Goal: Task Accomplishment & Management: Manage account settings

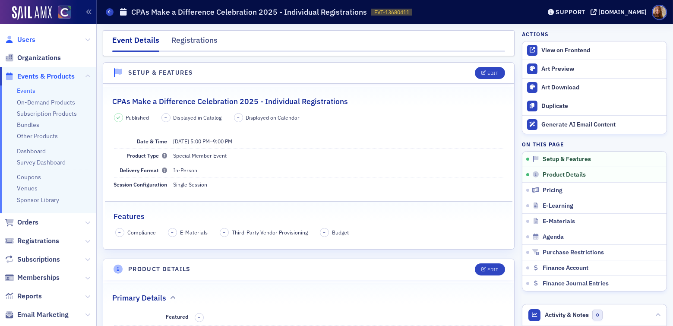
click at [30, 43] on span "Users" at bounding box center [26, 40] width 18 height 10
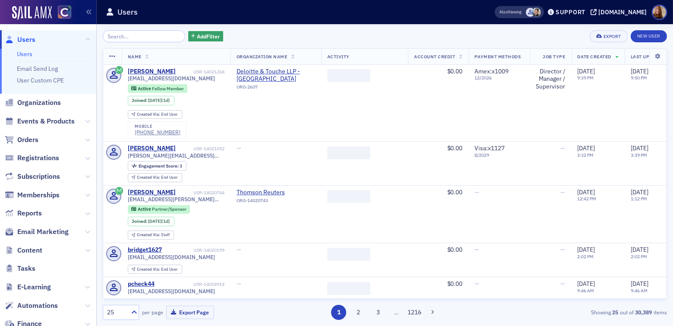
click at [128, 40] on input "search" at bounding box center [144, 36] width 83 height 12
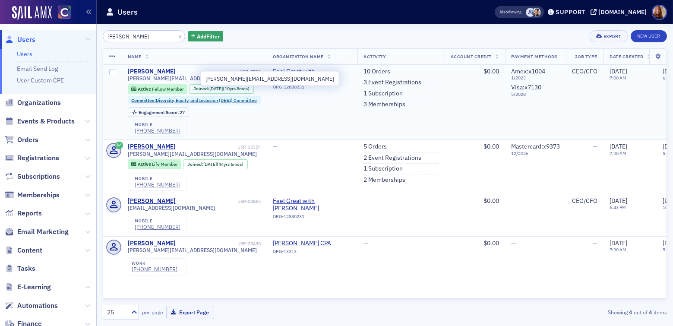
type input "[PERSON_NAME]"
click at [160, 69] on div "[PERSON_NAME]" at bounding box center [152, 72] width 48 height 8
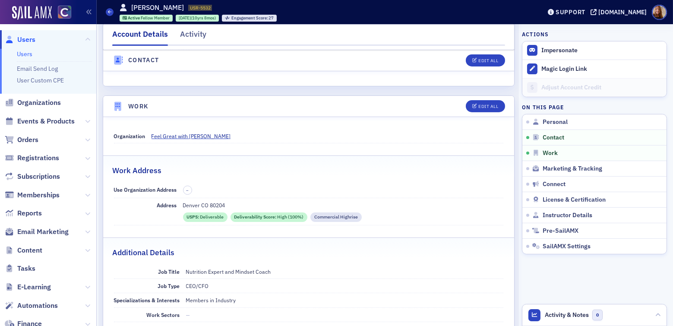
scroll to position [499, 0]
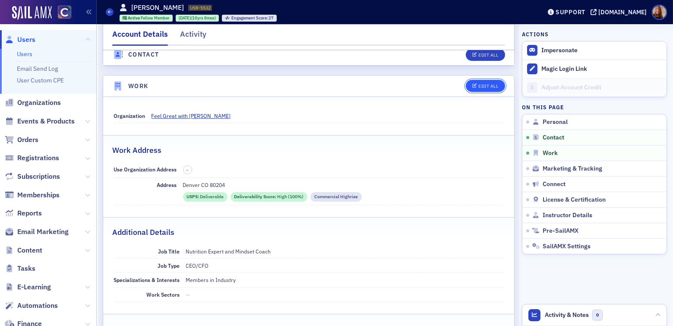
click at [489, 88] on button "Edit All" at bounding box center [485, 86] width 39 height 12
select select "US"
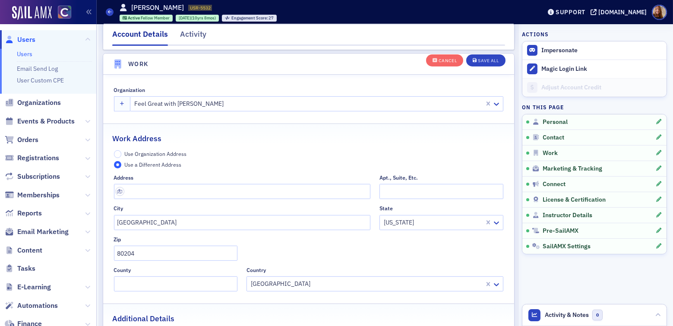
scroll to position [701, 0]
click at [439, 61] on div "Cancel" at bounding box center [448, 60] width 18 height 5
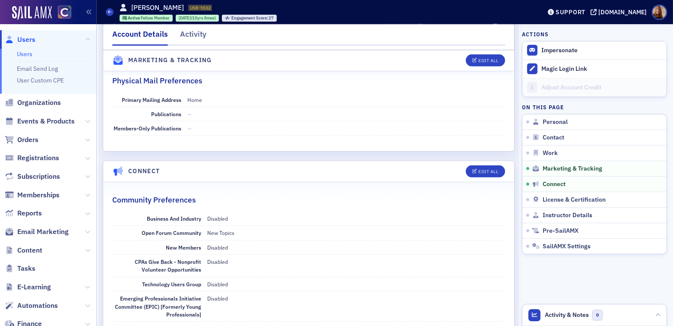
scroll to position [1136, 0]
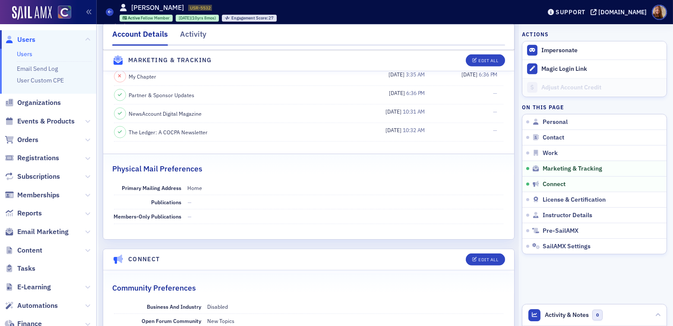
click at [30, 52] on link "Users" at bounding box center [25, 54] width 16 height 8
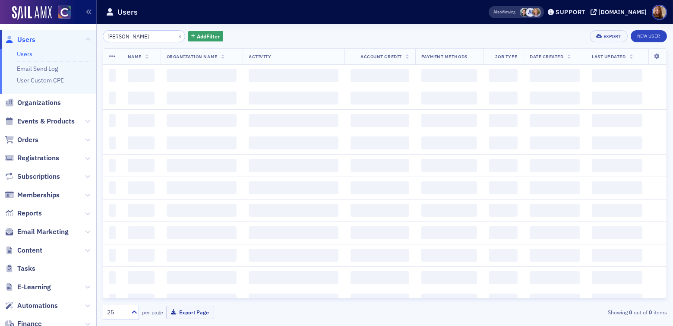
click at [111, 38] on input "borncamp" at bounding box center [144, 36] width 83 height 12
click at [113, 38] on input "borncamp" at bounding box center [144, 36] width 83 height 12
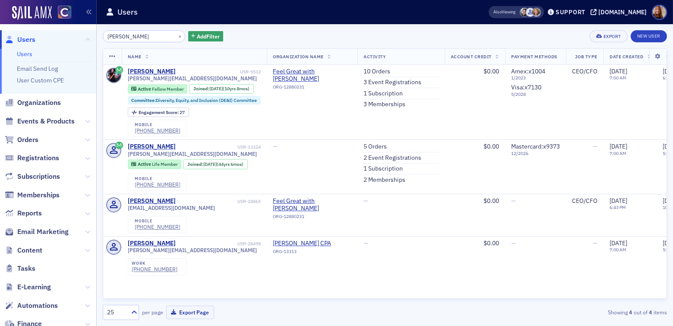
click at [113, 38] on input "borncamp" at bounding box center [144, 36] width 83 height 12
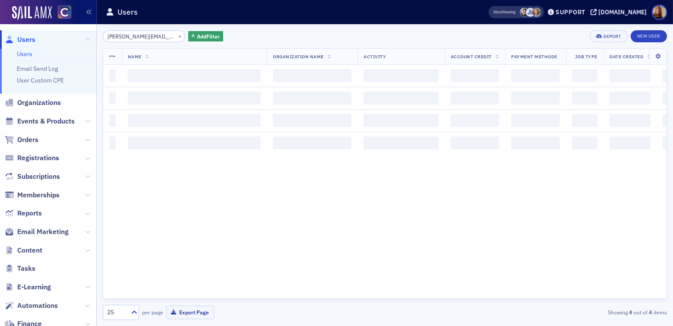
scroll to position [0, 25]
type input "jeff@cronaandassociatescpas.com"
drag, startPoint x: 343, startPoint y: 35, endPoint x: 388, endPoint y: 27, distance: 45.3
click at [343, 35] on div "jeff@cronaandassociatescpas.com × Add Filter Export New User" at bounding box center [385, 36] width 565 height 12
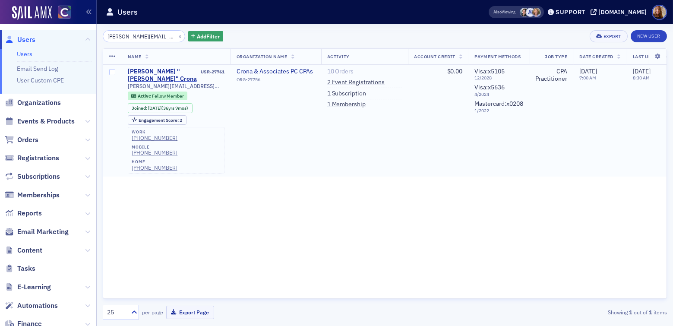
click at [343, 70] on link "10 Orders" at bounding box center [340, 72] width 27 height 8
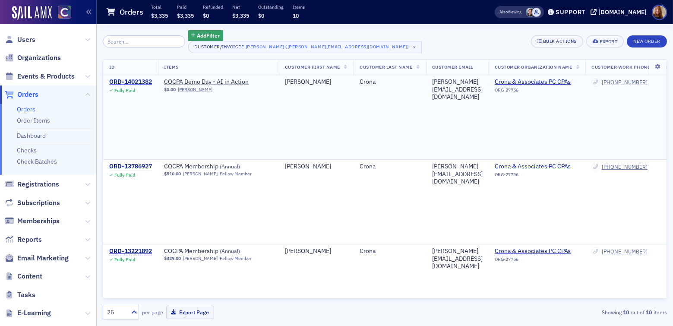
click at [144, 84] on div "ORD-14021382" at bounding box center [130, 82] width 43 height 8
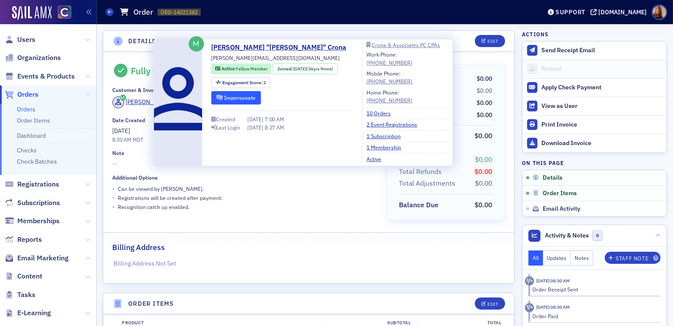
click at [229, 97] on button "Impersonate" at bounding box center [235, 97] width 49 height 13
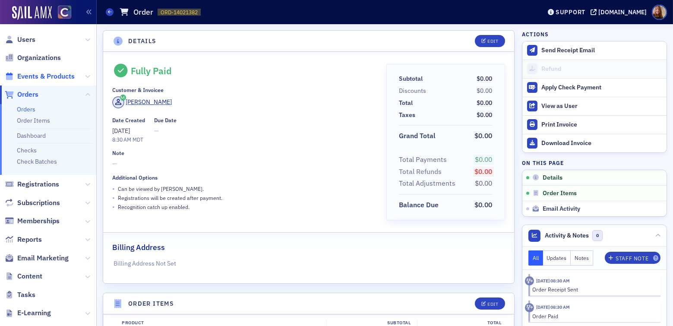
click at [44, 75] on span "Events & Products" at bounding box center [45, 77] width 57 height 10
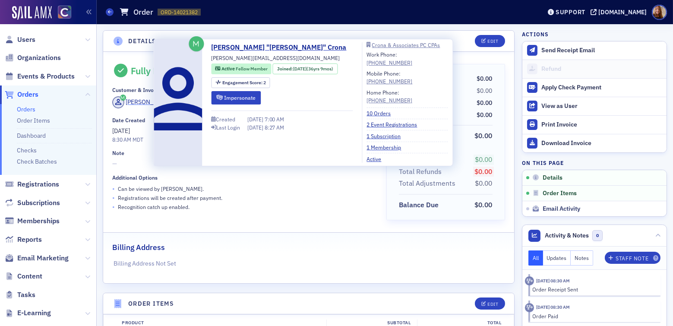
click at [145, 103] on div "[PERSON_NAME]" at bounding box center [149, 102] width 46 height 9
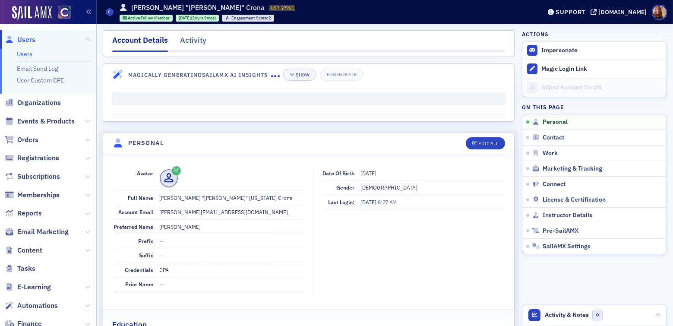
click at [189, 40] on div "Activity" at bounding box center [193, 43] width 26 height 16
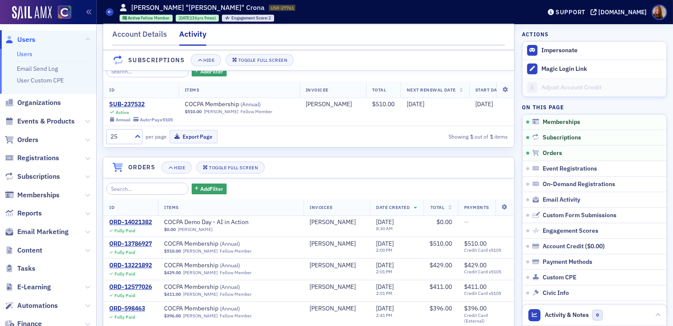
scroll to position [128, 0]
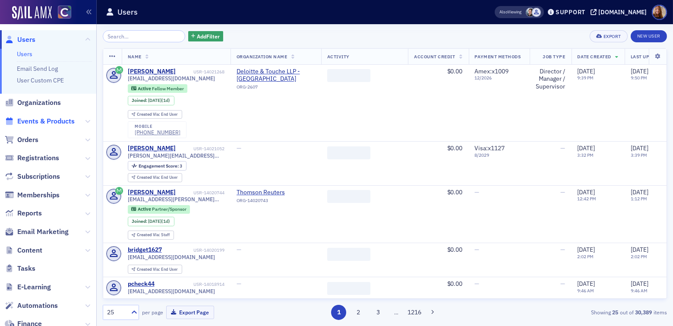
click at [41, 121] on span "Events & Products" at bounding box center [45, 122] width 57 height 10
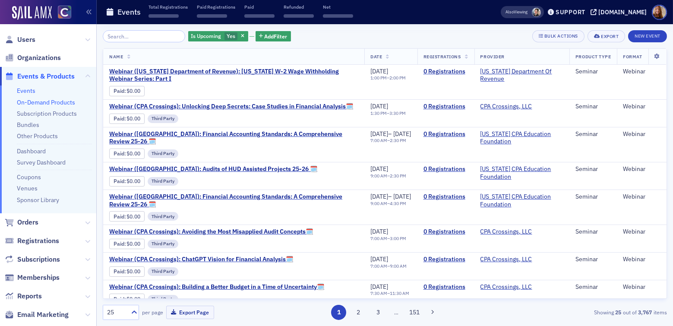
click at [44, 105] on link "On-Demand Products" at bounding box center [46, 102] width 58 height 8
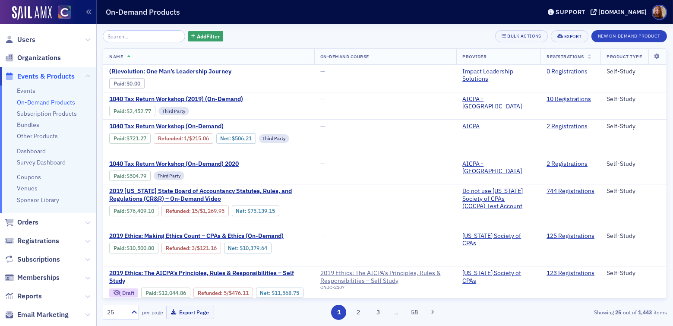
click at [131, 36] on input "search" at bounding box center [144, 36] width 83 height 12
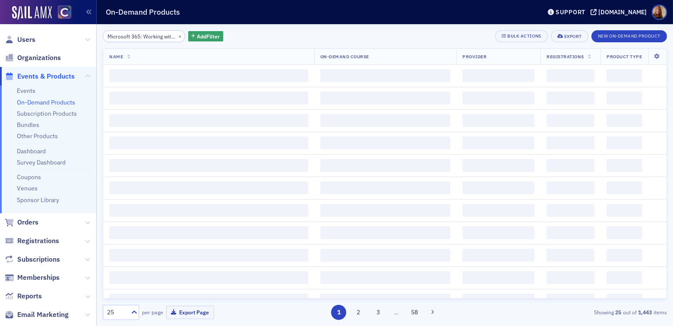
scroll to position [0, 98]
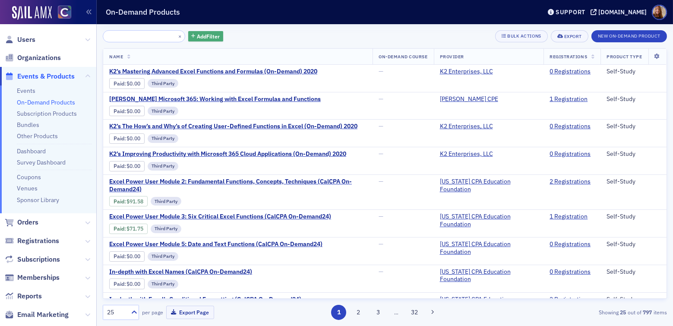
type input "Microsoft 365: Working with Excel Formulas and Functions - SSDL"
click at [200, 40] on button "Add Filter" at bounding box center [205, 36] width 35 height 11
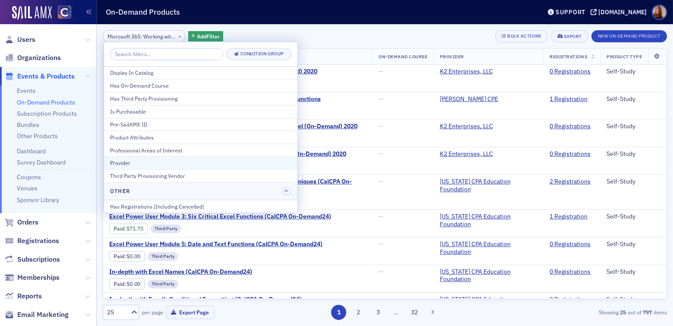
click at [133, 165] on div "Provider" at bounding box center [200, 163] width 181 height 8
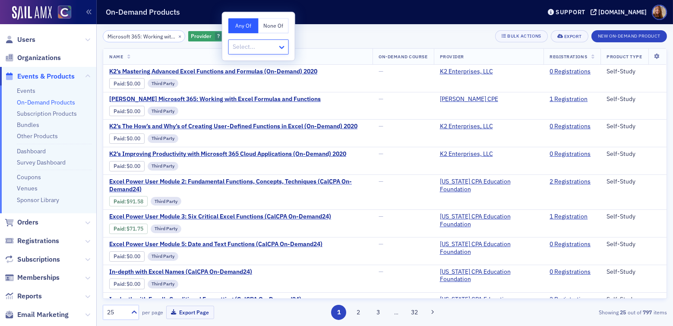
click at [282, 46] on icon at bounding box center [282, 47] width 9 height 9
type input "surg"
click at [268, 64] on div "[PERSON_NAME] CPE" at bounding box center [264, 65] width 61 height 9
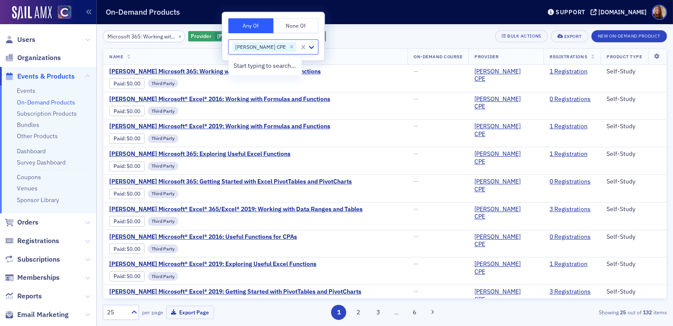
drag, startPoint x: 363, startPoint y: 35, endPoint x: 371, endPoint y: 33, distance: 8.0
click at [364, 35] on div "Microsoft 365: Working with Excel Formulas and Functions - SSDL × Provider [PER…" at bounding box center [385, 36] width 565 height 12
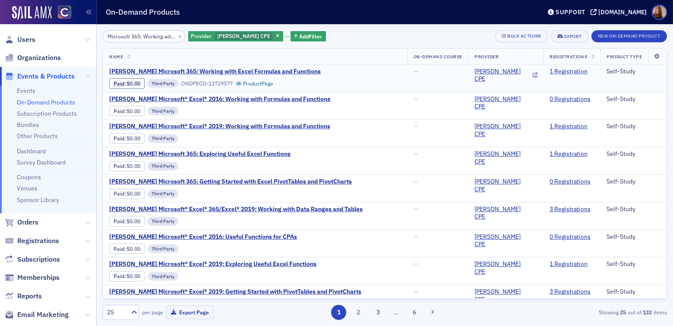
click at [552, 70] on link "1 Registration" at bounding box center [569, 72] width 38 height 8
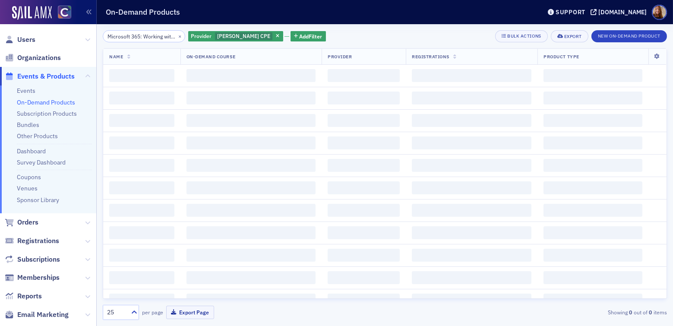
scroll to position [0, 98]
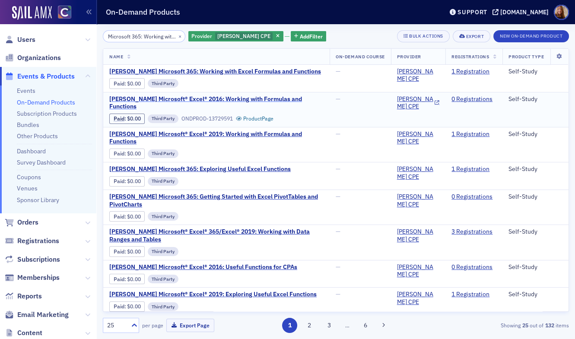
click at [264, 97] on span "[PERSON_NAME] Microsoft® Excel® 2016: Working with Formulas and Functions" at bounding box center [216, 102] width 214 height 15
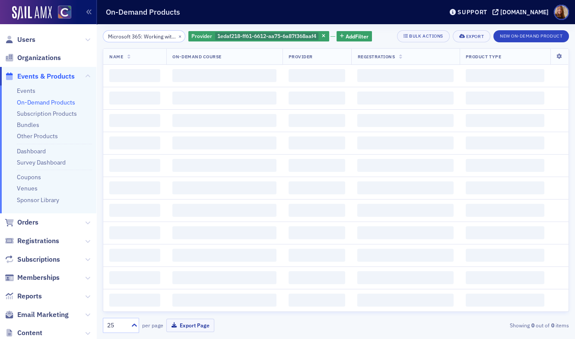
scroll to position [0, 98]
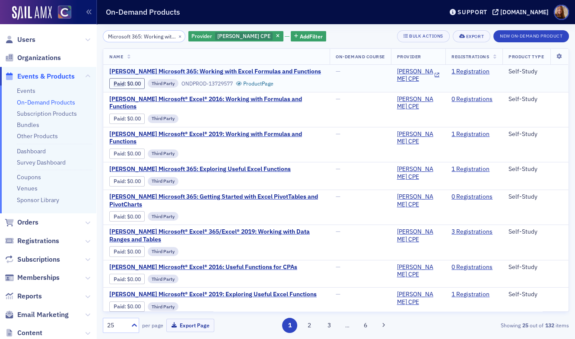
click at [274, 72] on span "[PERSON_NAME] Microsoft 365: Working with Excel Formulas and Functions" at bounding box center [215, 72] width 212 height 8
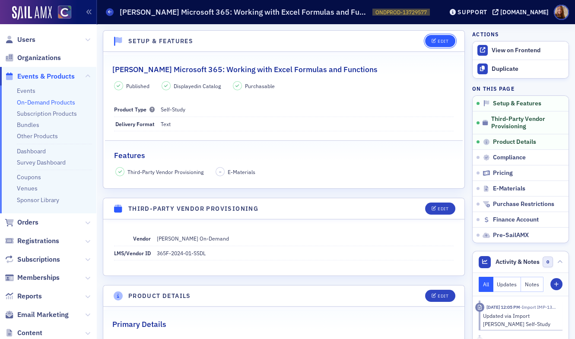
click at [438, 41] on div "Edit" at bounding box center [443, 41] width 11 height 5
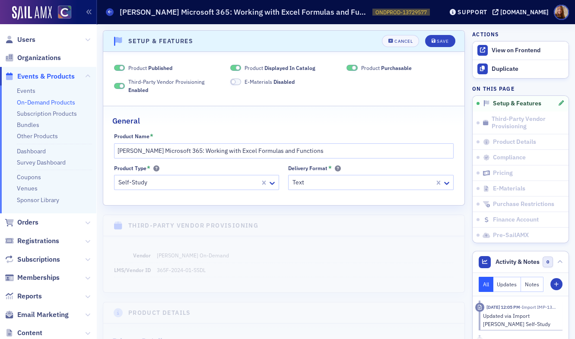
scroll to position [1, 0]
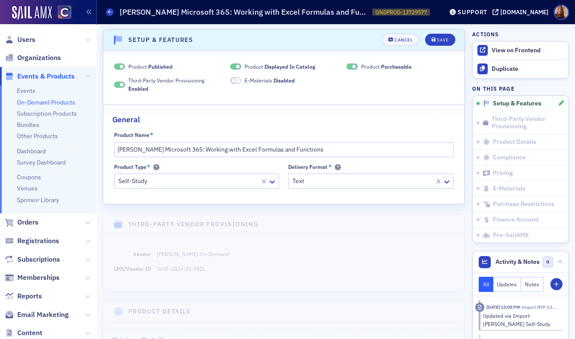
click at [246, 67] on span "Product Displayed In Catalog" at bounding box center [280, 67] width 71 height 8
click at [356, 64] on label "Product Purchasable" at bounding box center [378, 67] width 65 height 8
click at [375, 68] on span "Product Purchasable" at bounding box center [386, 67] width 51 height 8
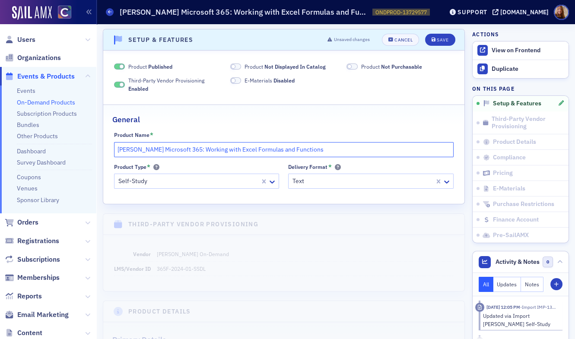
click at [359, 152] on input "[PERSON_NAME] Microsoft 365: Working with Excel Formulas and Functions" at bounding box center [284, 149] width 340 height 15
drag, startPoint x: 305, startPoint y: 151, endPoint x: 320, endPoint y: 150, distance: 15.1
click at [305, 151] on input "[PERSON_NAME] Microsoft 365: Working with Excel Formulas and Functions rmd9.202…" at bounding box center [284, 149] width 340 height 15
type input "[PERSON_NAME] Microsoft 365: Working with Excel Formulas and Functions (rmd9.20…"
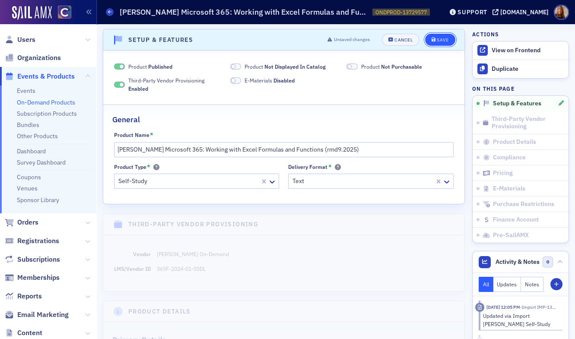
click at [438, 40] on div "Save" at bounding box center [443, 40] width 12 height 5
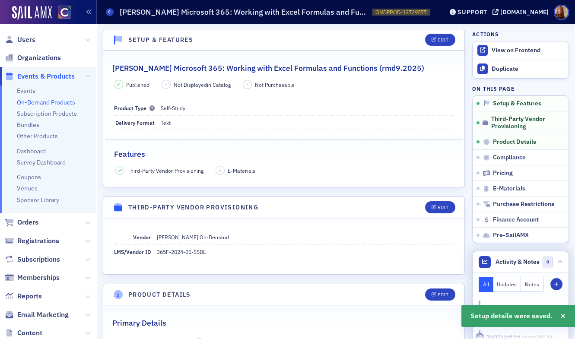
click at [522, 286] on button "Notes" at bounding box center [532, 284] width 22 height 15
click at [554, 280] on button "Staff Note" at bounding box center [556, 284] width 12 height 12
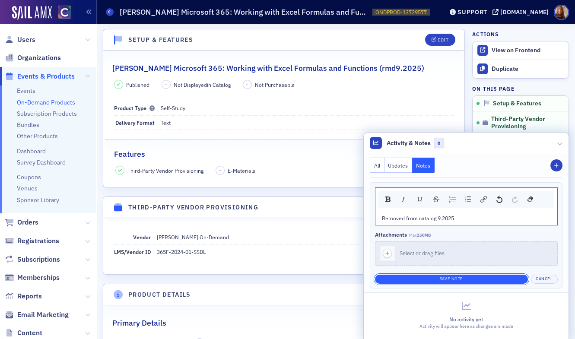
click at [455, 277] on button "Save Note" at bounding box center [451, 279] width 153 height 9
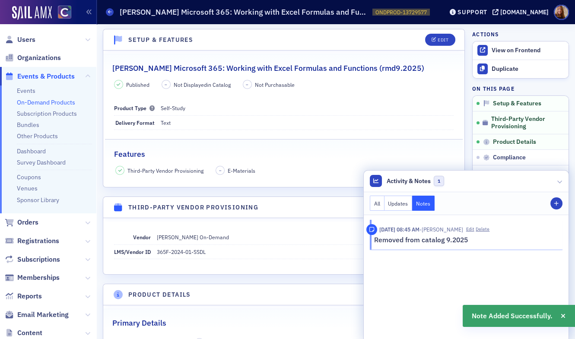
click at [415, 242] on p "Removed from catalog 9.2025" at bounding box center [465, 240] width 183 height 10
copy p "Removed from catalog 9.2025"
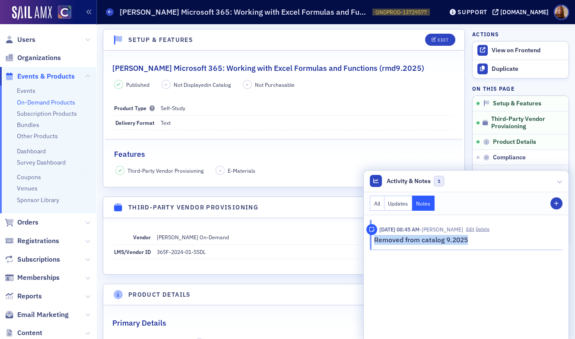
click at [399, 67] on div "[PERSON_NAME] Microsoft 365: Working with Excel Formulas and Functions (rmd9.20…" at bounding box center [283, 64] width 343 height 20
drag, startPoint x: 399, startPoint y: 67, endPoint x: 350, endPoint y: 69, distance: 48.4
click at [350, 69] on div "[PERSON_NAME] Microsoft 365: Working with Excel Formulas and Functions (rmd9.20…" at bounding box center [283, 64] width 343 height 20
copy h2 "(rmd9.2025)"
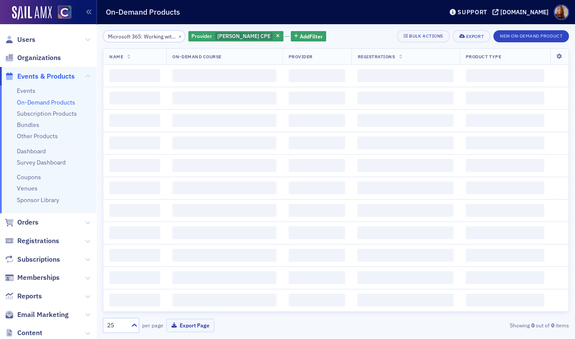
scroll to position [0, 98]
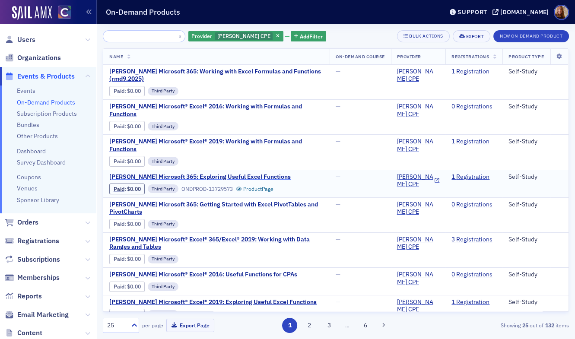
click at [231, 173] on span "[PERSON_NAME] Microsoft 365: Exploring Useful Excel Functions" at bounding box center [199, 177] width 181 height 8
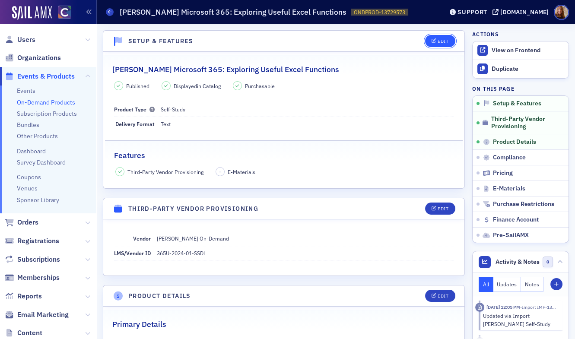
click at [432, 41] on span "Edit" at bounding box center [440, 41] width 17 height 5
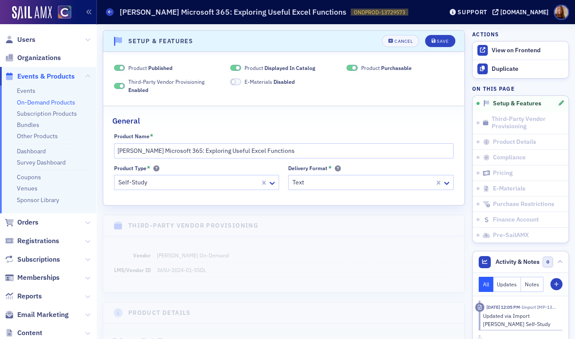
scroll to position [1, 0]
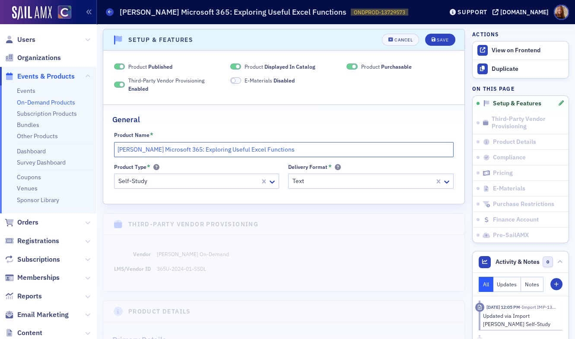
drag, startPoint x: 291, startPoint y: 147, endPoint x: 297, endPoint y: 145, distance: 5.9
click at [291, 147] on input "[PERSON_NAME] Microsoft 365: Exploring Useful Excel Functions" at bounding box center [284, 149] width 340 height 15
paste input "(rmd9.2025)"
type input "[PERSON_NAME] Microsoft 365: Exploring Useful Excel Functions (rmd9.2025)"
click at [250, 68] on span "Product Displayed In Catalog" at bounding box center [280, 67] width 71 height 8
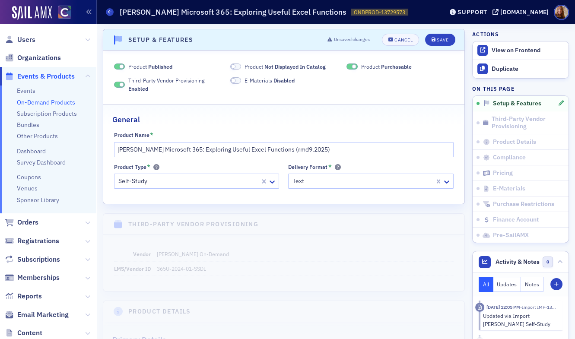
click at [381, 64] on span "Purchasable" at bounding box center [396, 66] width 31 height 7
click at [400, 40] on div "Cancel" at bounding box center [403, 40] width 18 height 5
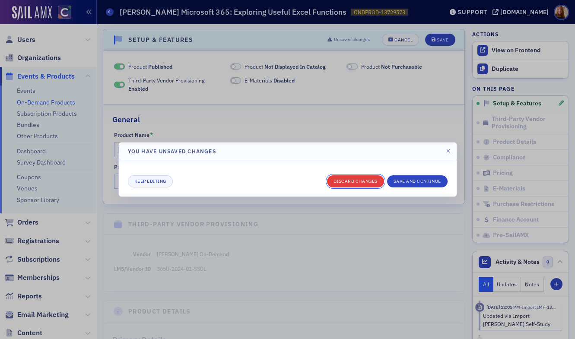
click at [357, 178] on button "Discard changes" at bounding box center [355, 181] width 57 height 12
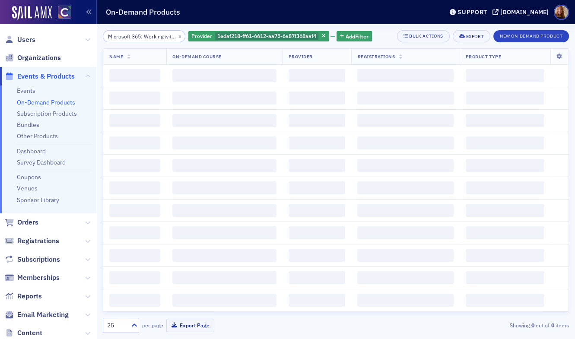
scroll to position [0, 98]
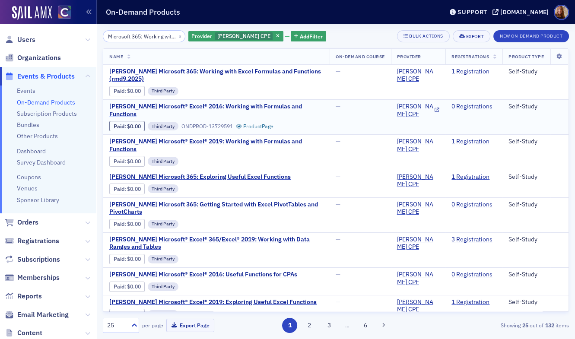
click at [298, 105] on span "[PERSON_NAME] Microsoft® Excel® 2016: Working with Formulas and Functions" at bounding box center [216, 110] width 214 height 15
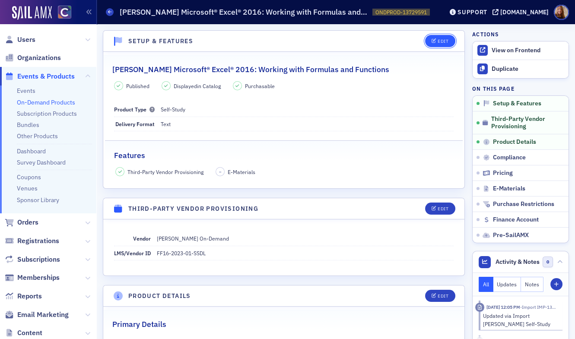
click at [438, 47] on button "Edit" at bounding box center [440, 41] width 30 height 12
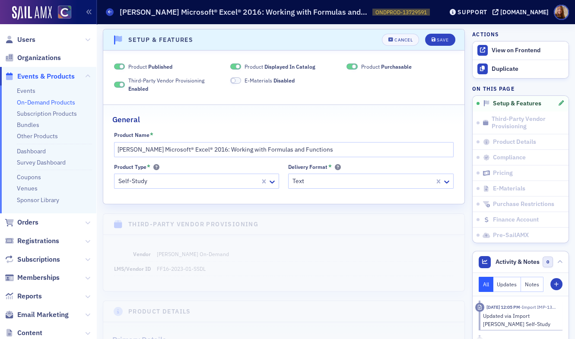
click at [114, 146] on div "[PERSON_NAME] Microsoft® Excel® 2016: Working with Formulas and Functions" at bounding box center [284, 149] width 340 height 15
click at [117, 148] on input "[PERSON_NAME] Microsoft® Excel® 2016: Working with Formulas and Functions" at bounding box center [284, 149] width 340 height 15
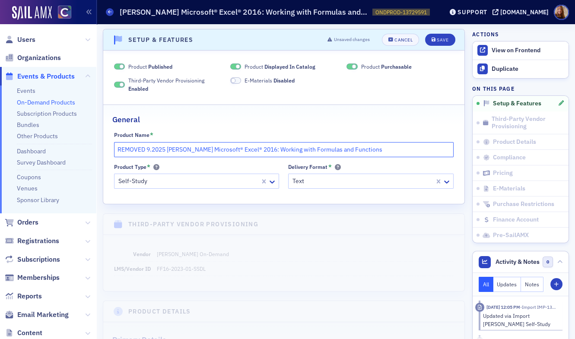
type input "REMOVED 9.2025 [PERSON_NAME] Microsoft® Excel® 2016: Working with Formulas and …"
click at [284, 64] on span "Displayed In Catalog" at bounding box center [289, 66] width 51 height 7
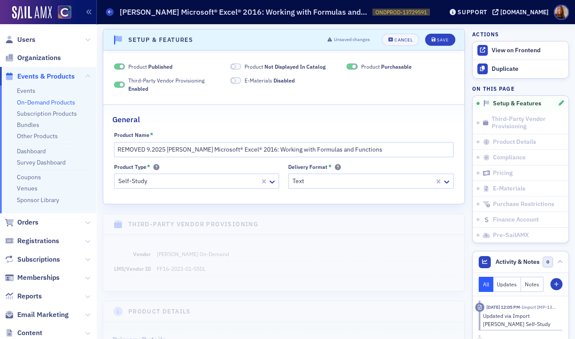
click at [372, 63] on span "Product Purchasable" at bounding box center [386, 67] width 51 height 8
click at [436, 45] on button "Save" at bounding box center [440, 40] width 30 height 12
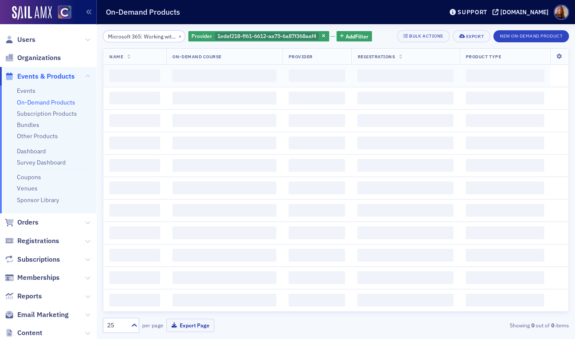
scroll to position [0, 98]
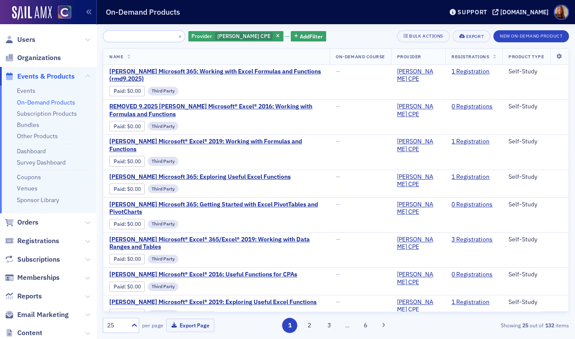
drag, startPoint x: 149, startPoint y: 38, endPoint x: 172, endPoint y: 41, distance: 22.7
click at [172, 41] on div "Microsoft 365: Working with Excel Formulas and Functions - SSDL ×" at bounding box center [144, 36] width 83 height 12
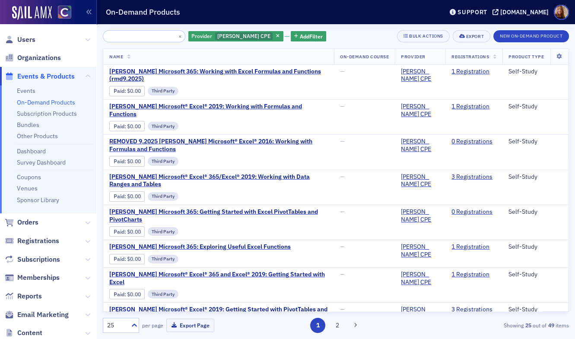
type input "Microsoft 365: Working with Excel Formulas and Functions"
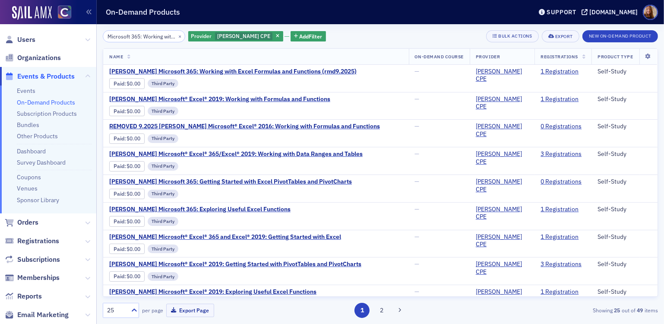
drag, startPoint x: 443, startPoint y: 38, endPoint x: 458, endPoint y: 34, distance: 15.6
click at [444, 38] on div "Microsoft 365: Working with Excel Formulas and Functions × Provider [PERSON_NAM…" at bounding box center [381, 36] width 556 height 12
click at [416, 35] on div "Microsoft 365: Working with Excel Formulas and Functions × Provider [PERSON_NAM…" at bounding box center [381, 36] width 556 height 12
click at [415, 32] on div "Microsoft 365: Working with Excel Formulas and Functions × Provider [PERSON_NAM…" at bounding box center [381, 36] width 556 height 12
click at [267, 100] on span "[PERSON_NAME] Microsoft® Excel® 2019: Working with Formulas and Functions" at bounding box center [219, 99] width 221 height 8
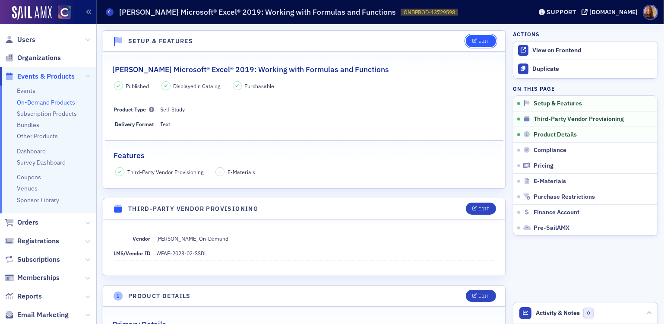
click at [482, 39] on div "Edit" at bounding box center [484, 41] width 11 height 5
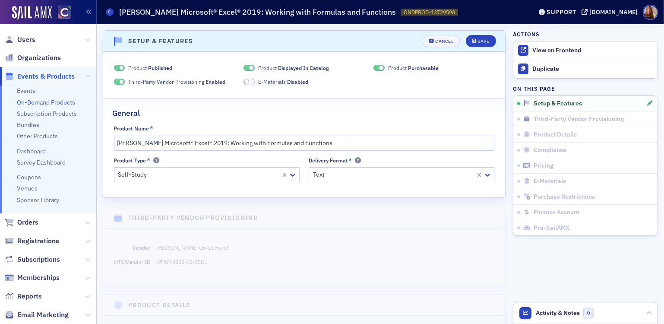
scroll to position [1, 0]
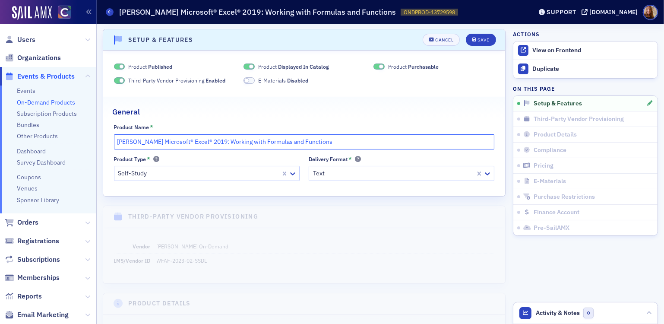
click at [354, 140] on input "[PERSON_NAME] Microsoft® Excel® 2019: Working with Formulas and Functions" at bounding box center [304, 141] width 381 height 15
paste input "(rmd9.2025)"
type input "[PERSON_NAME] Microsoft® Excel® 2019: Working with Formulas and Functions (rmd9…"
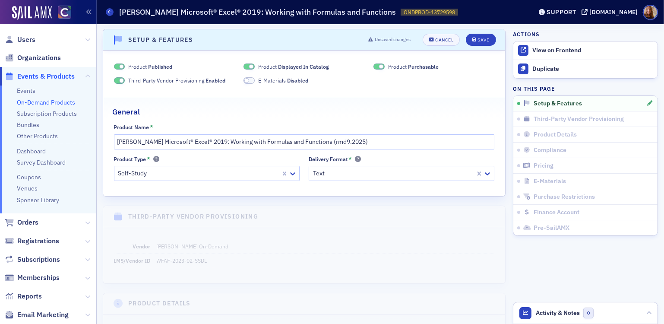
click at [306, 66] on span "Displayed In Catalog" at bounding box center [303, 66] width 51 height 7
click at [440, 66] on div "Product Purchasable" at bounding box center [434, 67] width 121 height 8
click at [425, 65] on span "Purchasable" at bounding box center [423, 66] width 31 height 7
click at [478, 40] on div "Save" at bounding box center [484, 40] width 12 height 5
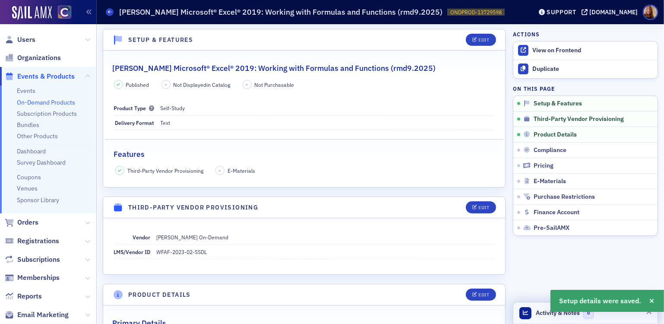
click at [614, 319] on header "Activity & Notes 0" at bounding box center [586, 313] width 144 height 22
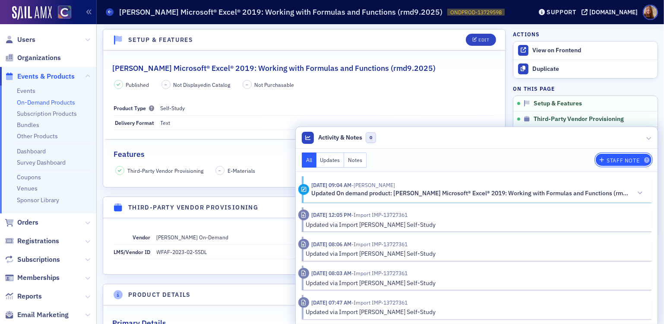
click at [618, 159] on div "Staff Note" at bounding box center [623, 160] width 33 height 5
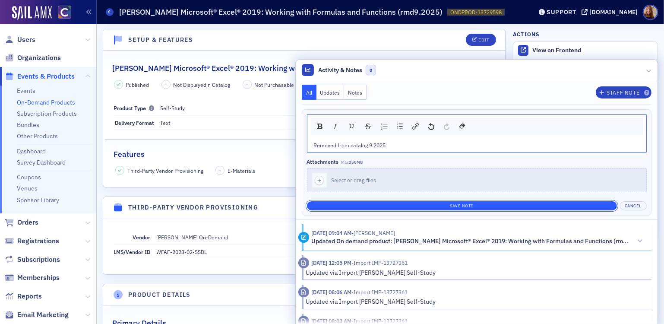
click at [454, 206] on button "Save Note" at bounding box center [462, 205] width 310 height 9
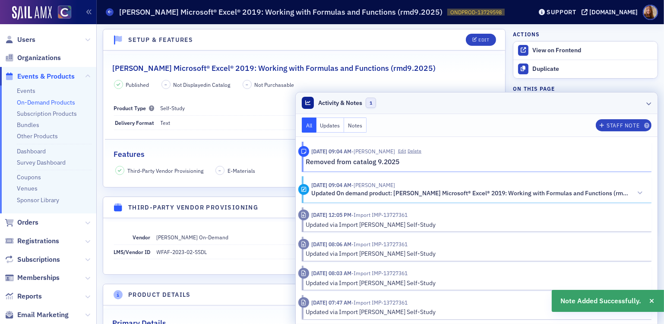
click at [480, 106] on header "Activity & Notes 1" at bounding box center [477, 103] width 362 height 22
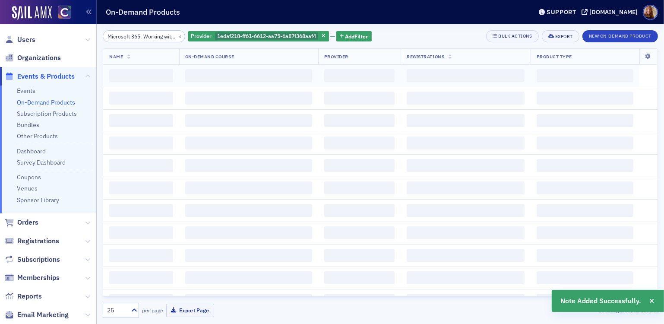
scroll to position [0, 81]
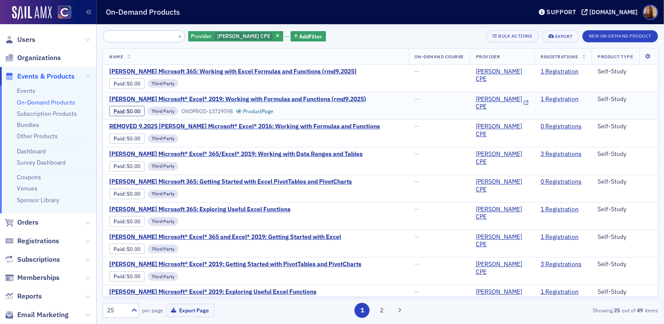
click at [548, 99] on link "1 Registration" at bounding box center [560, 99] width 38 height 8
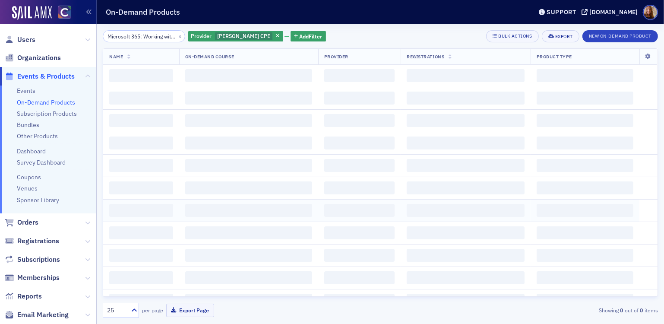
scroll to position [0, 81]
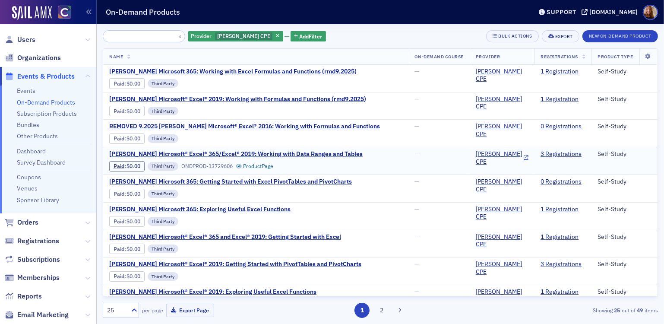
click at [260, 152] on span "[PERSON_NAME] Microsoft® Excel® 365/Excel® 2019: Working with Data Ranges and T…" at bounding box center [236, 154] width 254 height 8
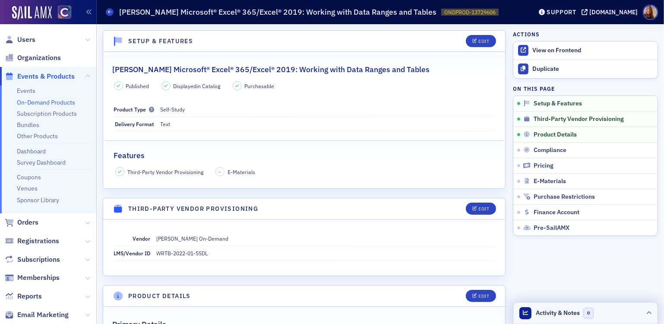
click at [602, 307] on header "Activity & Notes 0" at bounding box center [586, 313] width 144 height 22
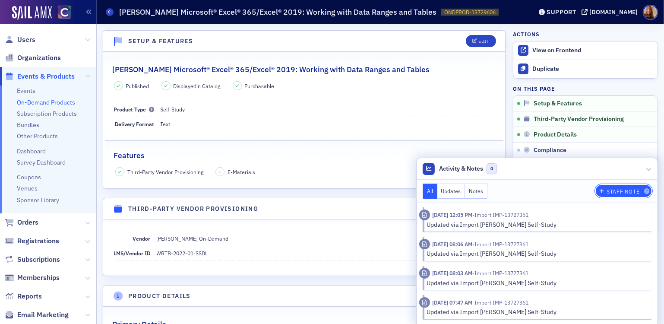
click at [616, 189] on div "Staff Note" at bounding box center [623, 191] width 33 height 5
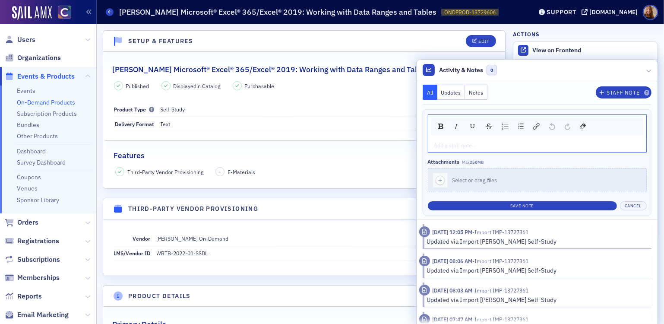
click at [459, 149] on div "rdw-editor" at bounding box center [538, 145] width 206 height 8
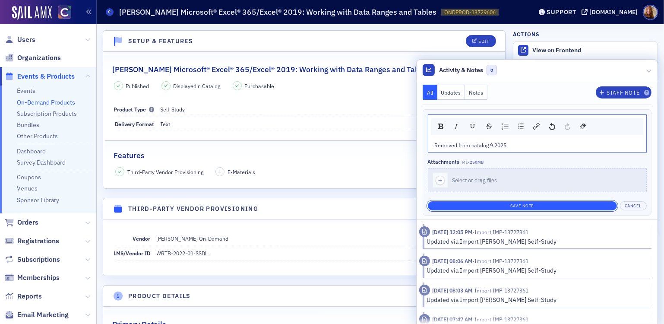
click at [537, 203] on button "Save Note" at bounding box center [522, 205] width 189 height 9
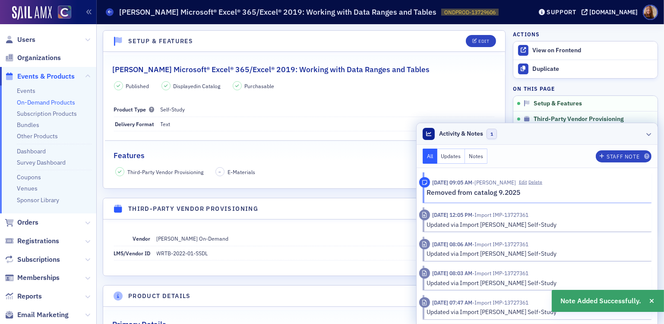
click at [512, 129] on header "Activity & Notes 1" at bounding box center [537, 134] width 241 height 22
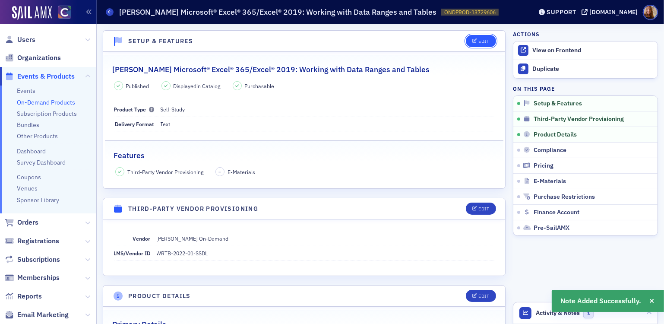
click at [473, 43] on span "Edit" at bounding box center [481, 41] width 17 height 5
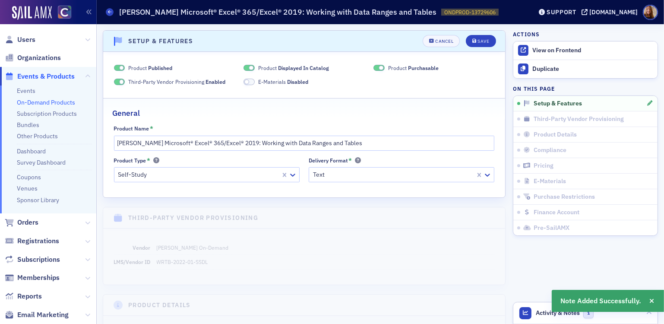
scroll to position [1, 0]
click at [326, 68] on span "Displayed In Catalog" at bounding box center [303, 66] width 51 height 7
click at [382, 65] on label "Product Purchasable" at bounding box center [406, 67] width 65 height 8
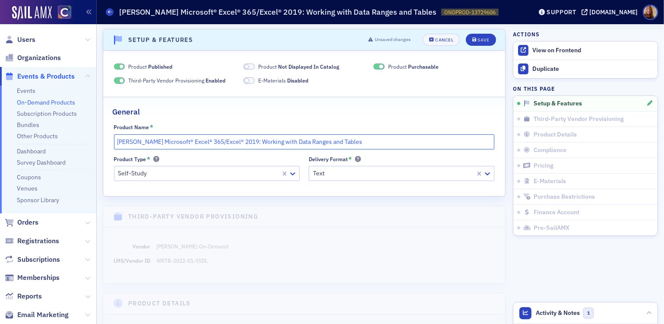
click at [369, 143] on input "[PERSON_NAME] Microsoft® Excel® 365/Excel® 2019: Working with Data Ranges and T…" at bounding box center [304, 141] width 381 height 15
paste input "(rmd9.2025)"
type input "[PERSON_NAME] Microsoft® Excel® 365/Excel® 2019: Working with Data Ranges and T…"
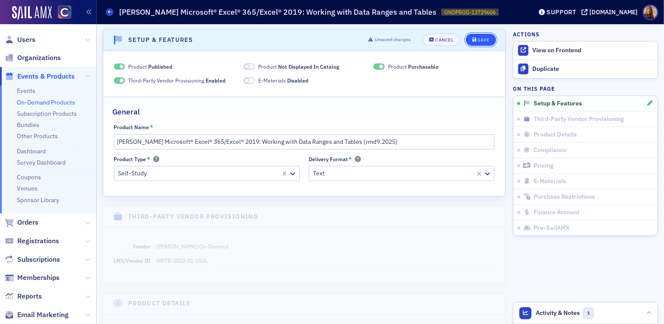
click at [480, 39] on div "Save" at bounding box center [484, 40] width 12 height 5
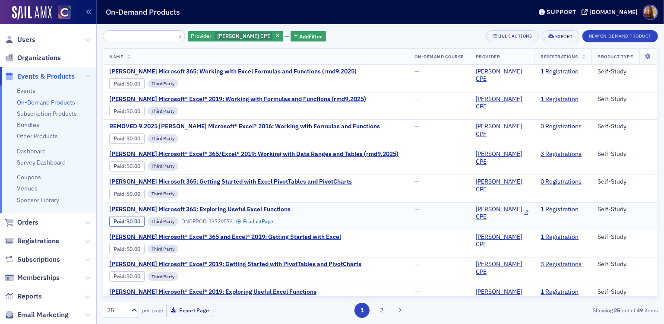
click at [553, 210] on link "1 Registration" at bounding box center [560, 210] width 38 height 8
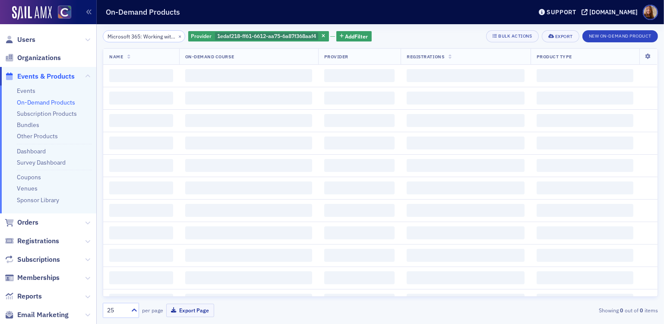
scroll to position [0, 81]
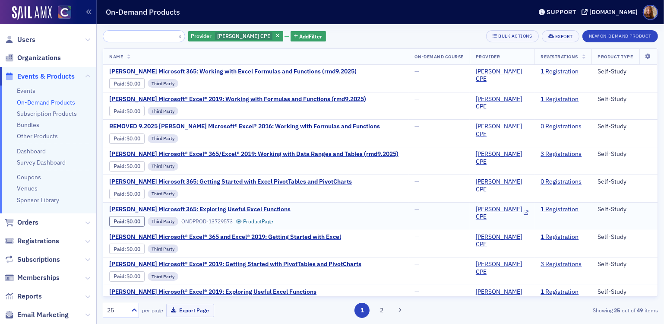
click at [222, 209] on span "[PERSON_NAME] Microsoft 365: Exploring Useful Excel Functions" at bounding box center [199, 210] width 181 height 8
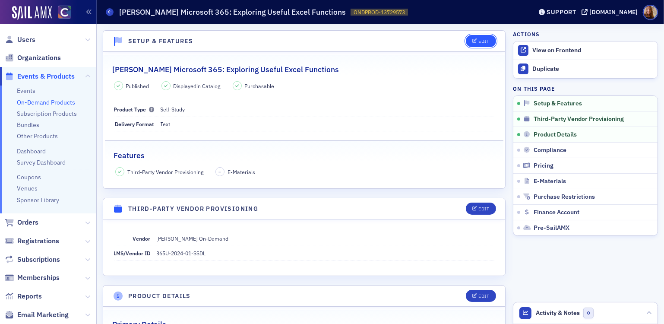
click at [487, 42] on button "Edit" at bounding box center [481, 41] width 30 height 12
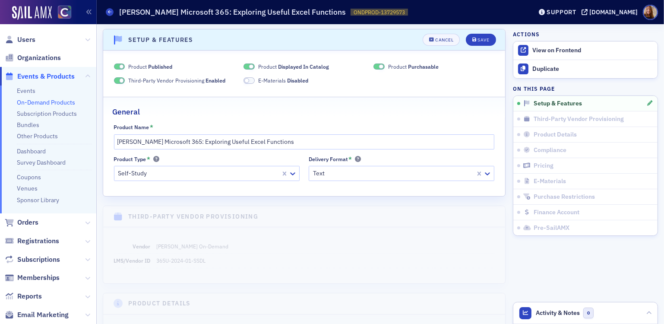
click at [301, 71] on div "Product Published Product Displayed In Catalog Product Purchasable Third-Party …" at bounding box center [304, 74] width 381 height 22
click at [310, 67] on span "Displayed In Catalog" at bounding box center [303, 66] width 51 height 7
click at [393, 69] on span "Product Purchasable" at bounding box center [413, 67] width 51 height 8
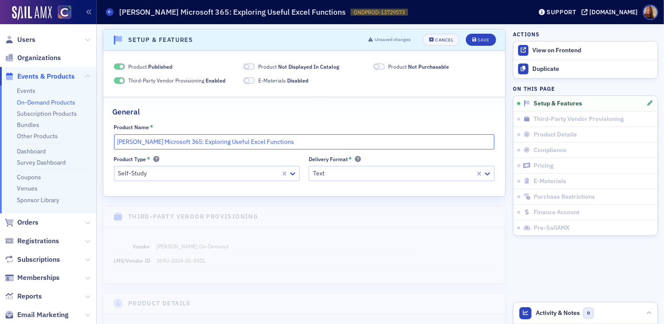
click at [361, 142] on input "[PERSON_NAME] Microsoft 365: Exploring Useful Excel Functions" at bounding box center [304, 141] width 381 height 15
paste input "(rmd9.2025)"
type input "[PERSON_NAME] Microsoft 365: Exploring Useful Excel Functions (rmd9.2025)"
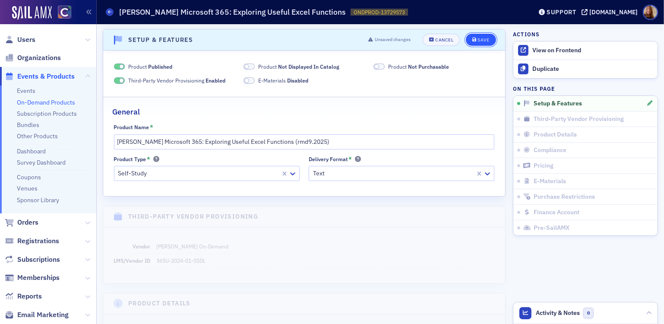
click at [480, 37] on button "Save" at bounding box center [481, 40] width 30 height 12
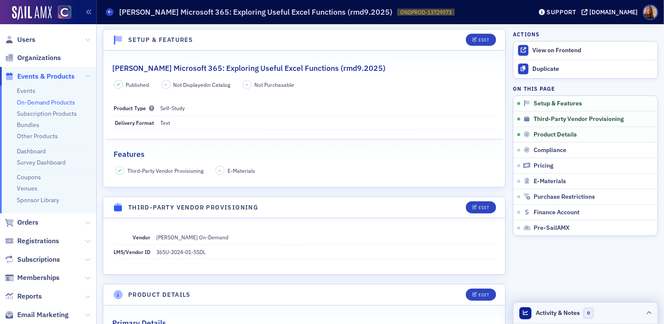
click at [597, 312] on header "Activity & Notes 0" at bounding box center [586, 313] width 144 height 22
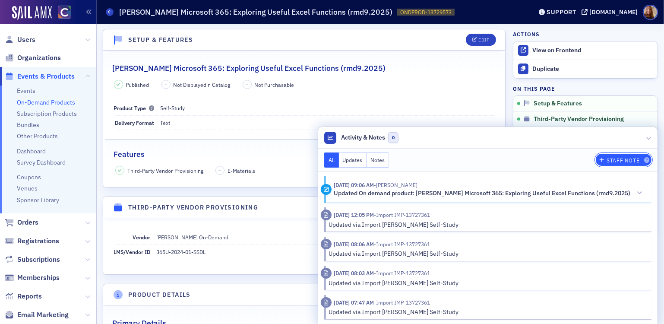
click at [615, 159] on div "Staff Note" at bounding box center [623, 160] width 33 height 5
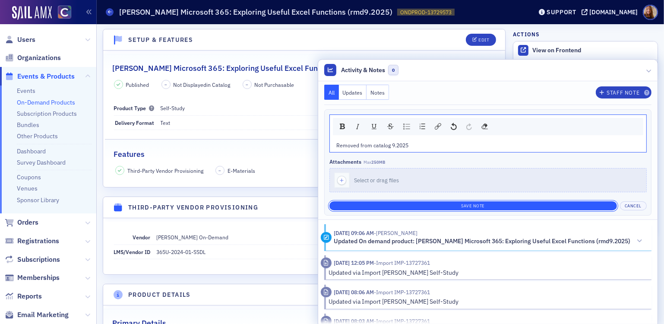
click at [474, 203] on button "Save Note" at bounding box center [474, 205] width 288 height 9
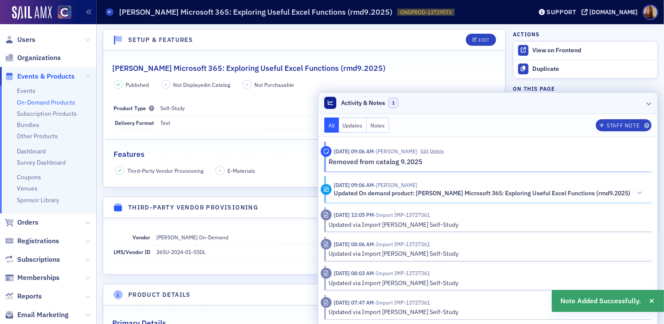
click at [499, 106] on header "Activity & Notes 1" at bounding box center [488, 103] width 340 height 22
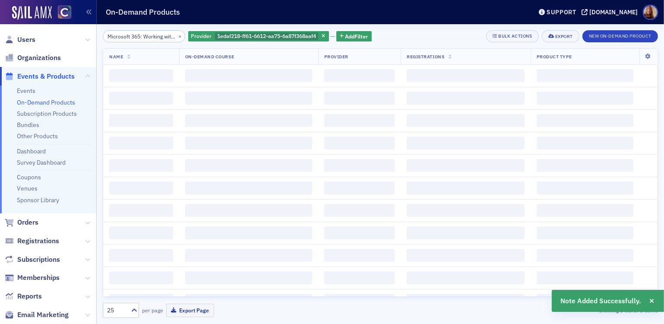
scroll to position [0, 81]
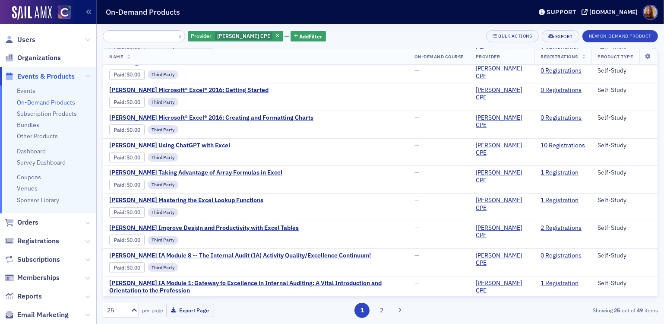
scroll to position [121, 0]
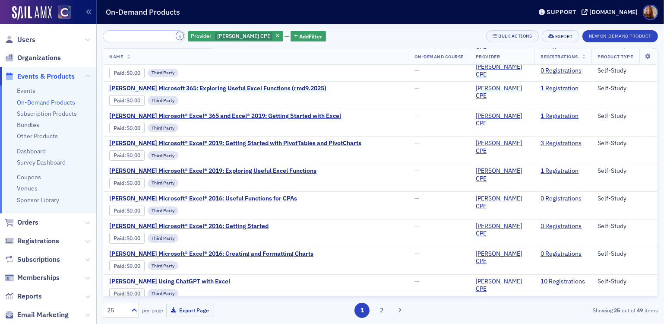
click at [176, 35] on button "×" at bounding box center [180, 36] width 8 height 8
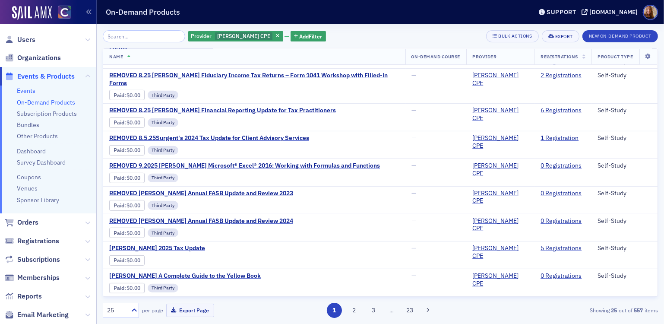
scroll to position [461, 0]
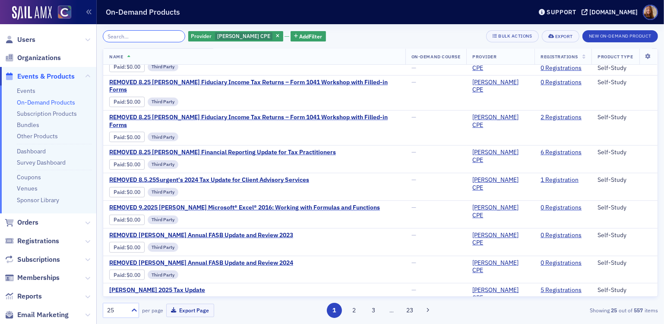
click at [141, 39] on input "search" at bounding box center [144, 36] width 83 height 12
paste input "Microsoft® Excel®"
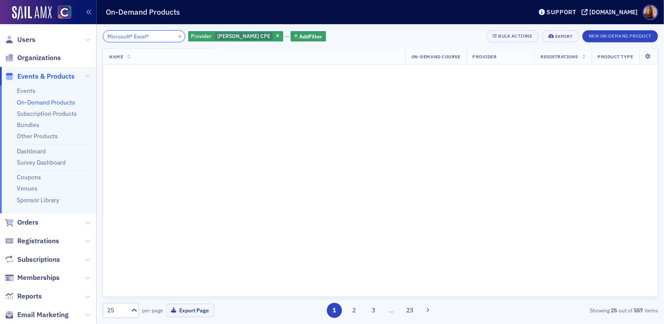
scroll to position [69, 0]
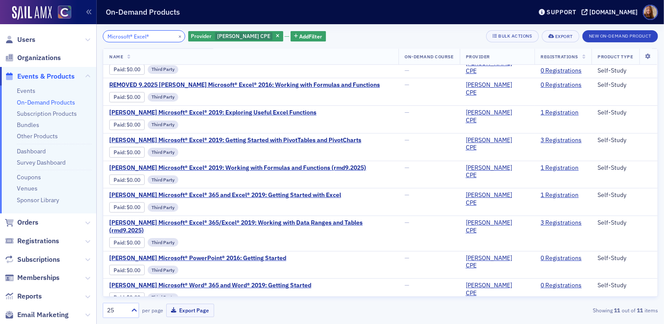
type input "Microsoft® Excel®"
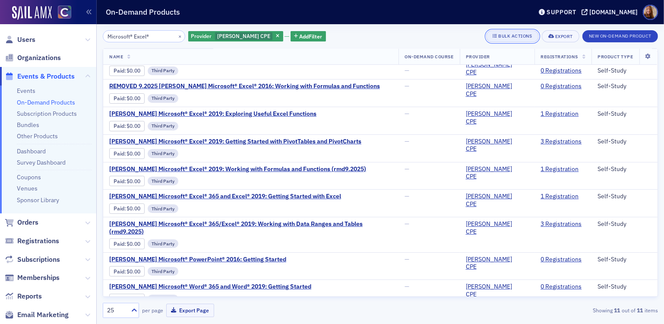
click at [515, 36] on div "Bulk Actions" at bounding box center [516, 36] width 34 height 5
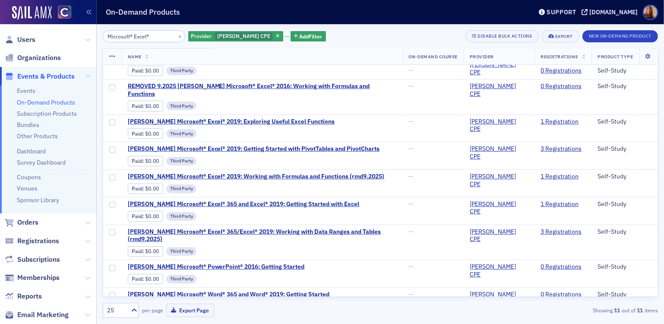
click at [111, 54] on icon at bounding box center [112, 56] width 6 height 7
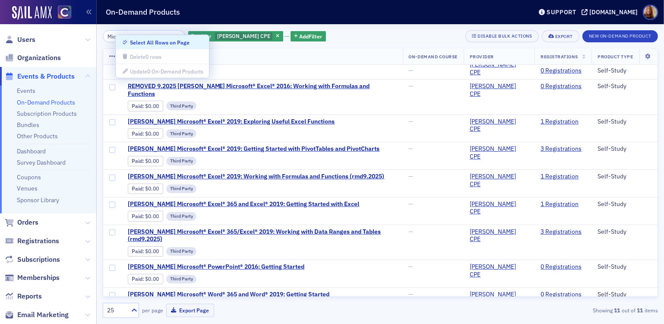
click at [157, 40] on div "Select All Rows on Page" at bounding box center [160, 42] width 60 height 5
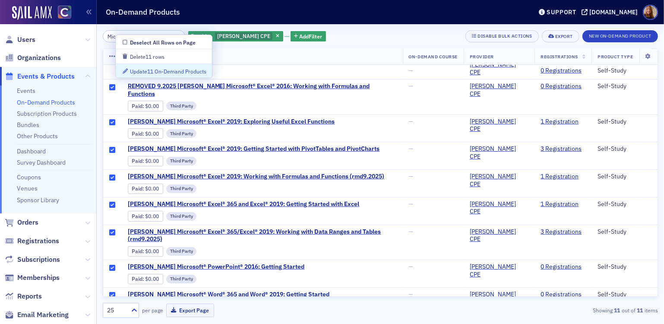
click at [178, 72] on div "Update 11 On-Demand Products" at bounding box center [168, 71] width 76 height 5
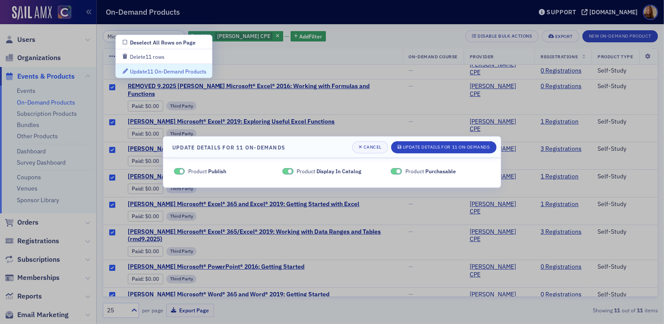
click at [313, 170] on span "Product Display In Catalog" at bounding box center [329, 171] width 65 height 8
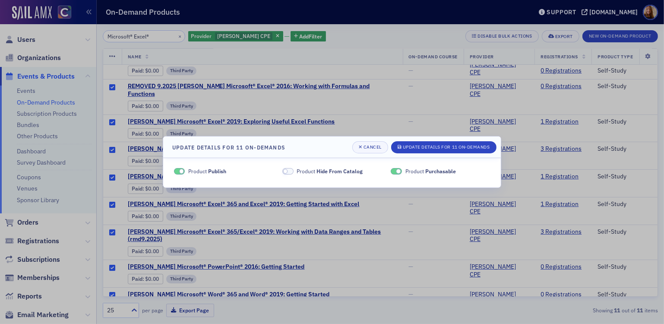
click at [433, 172] on span "Purchasable" at bounding box center [441, 171] width 31 height 7
click at [448, 145] on div "Update Details for 11 On-Demands" at bounding box center [446, 147] width 87 height 5
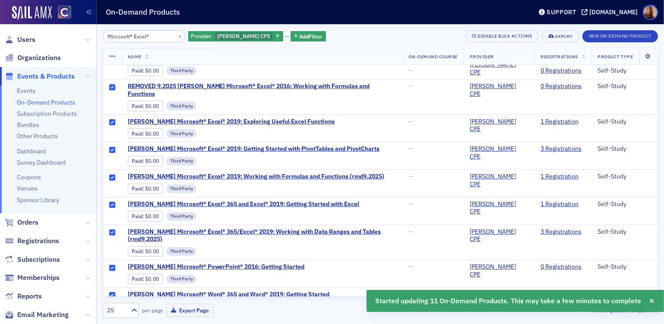
click at [353, 34] on div "Microsoft® Excel® × Provider [PERSON_NAME] CPE Add Filter Disable Bulk Actions …" at bounding box center [381, 36] width 556 height 12
click at [496, 37] on div "Disable Bulk Actions" at bounding box center [505, 36] width 55 height 5
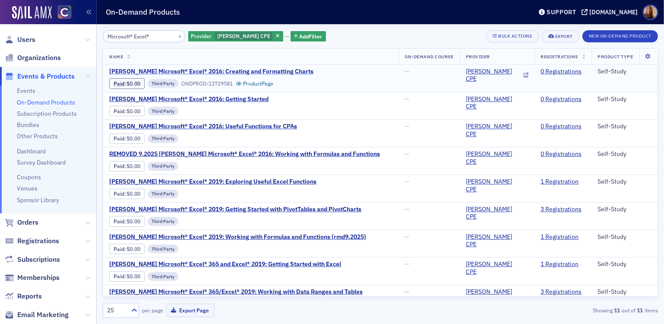
click at [273, 69] on span "[PERSON_NAME] Microsoft® Excel® 2016: Creating and Formatting Charts" at bounding box center [211, 72] width 204 height 8
click at [272, 70] on span "[PERSON_NAME] Microsoft® Excel® 2016: Creating and Formatting Charts" at bounding box center [211, 72] width 204 height 8
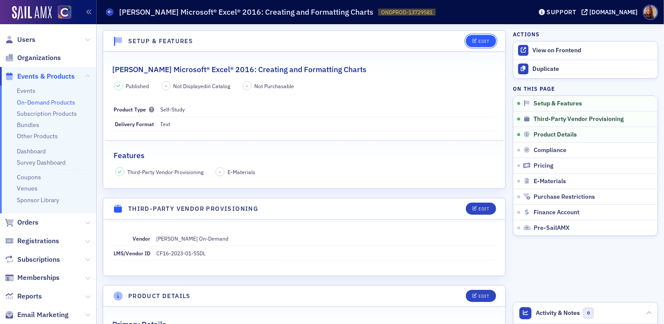
click at [474, 44] on button "Edit" at bounding box center [481, 41] width 30 height 12
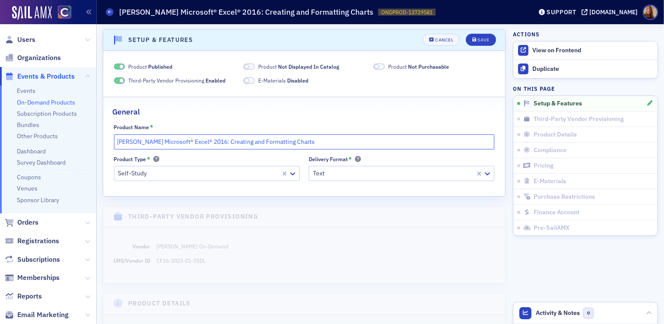
click at [116, 144] on input "[PERSON_NAME] Microsoft® Excel® 2016: Creating and Formatting Charts" at bounding box center [304, 141] width 381 height 15
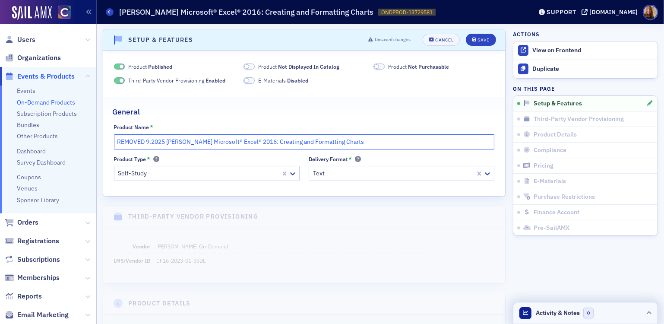
type input "REMOVED 9.2025 [PERSON_NAME] Microsoft® Excel® 2016: Creating and Formatting Ch…"
click at [612, 307] on header "Activity & Notes 0" at bounding box center [586, 313] width 144 height 22
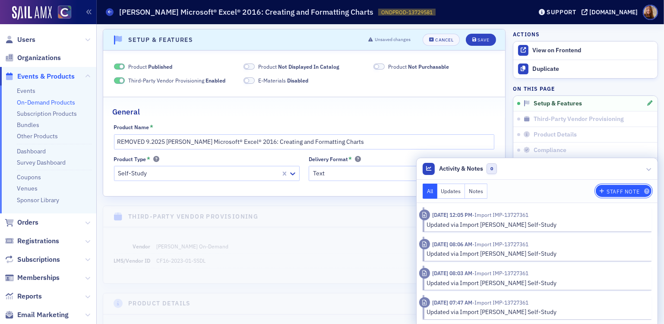
click at [626, 191] on div "Staff Note" at bounding box center [623, 191] width 33 height 5
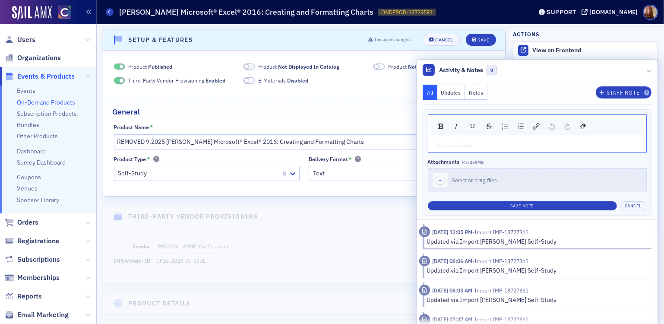
click at [473, 147] on div "rdw-editor" at bounding box center [538, 145] width 206 height 8
drag, startPoint x: 510, startPoint y: 143, endPoint x: 426, endPoint y: 146, distance: 84.3
click at [429, 146] on div "Removed from catalog 9.2025" at bounding box center [538, 145] width 218 height 14
click at [632, 206] on button "Cancel" at bounding box center [633, 205] width 27 height 9
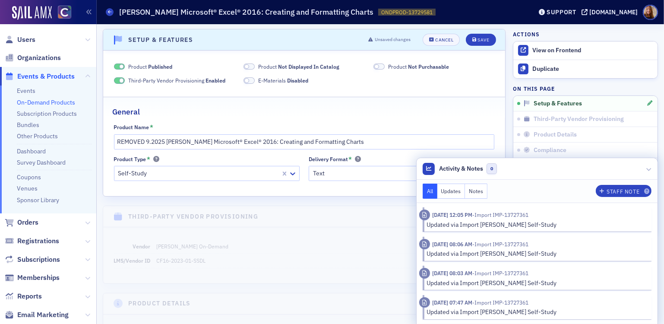
click at [162, 152] on div "Product Name * REMOVED 9.2025 [PERSON_NAME] Microsoft® Excel® 2016: Creating an…" at bounding box center [304, 152] width 402 height 57
click at [161, 143] on input "REMOVED 9.2025 [PERSON_NAME] Microsoft® Excel® 2016: Creating and Formatting Ch…" at bounding box center [304, 141] width 381 height 15
drag, startPoint x: 165, startPoint y: 142, endPoint x: 118, endPoint y: 142, distance: 47.5
click at [118, 142] on input "REMOVED 9.2025 [PERSON_NAME] Microsoft® Excel® 2016: Creating and Formatting Ch…" at bounding box center [304, 141] width 381 height 15
click at [486, 42] on button "Save" at bounding box center [481, 40] width 30 height 12
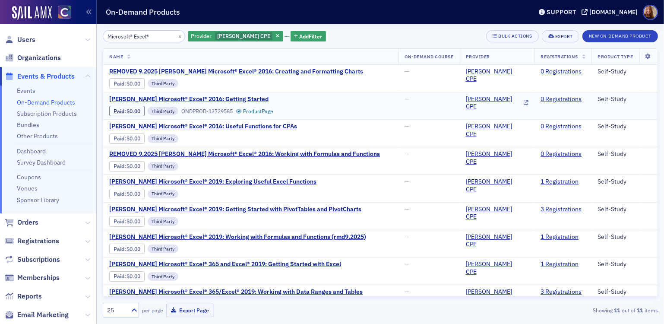
click at [208, 98] on span "[PERSON_NAME] Microsoft® Excel® 2016: Getting Started" at bounding box center [188, 99] width 159 height 8
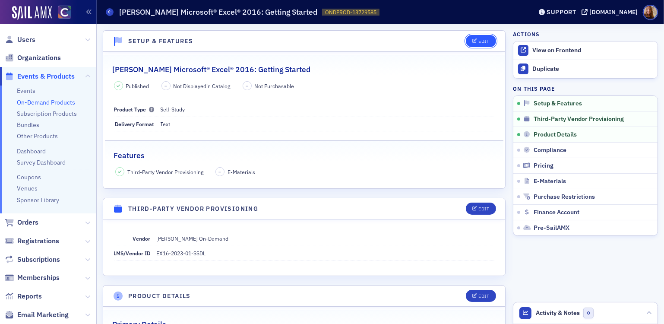
click at [473, 42] on icon "button" at bounding box center [475, 41] width 5 height 5
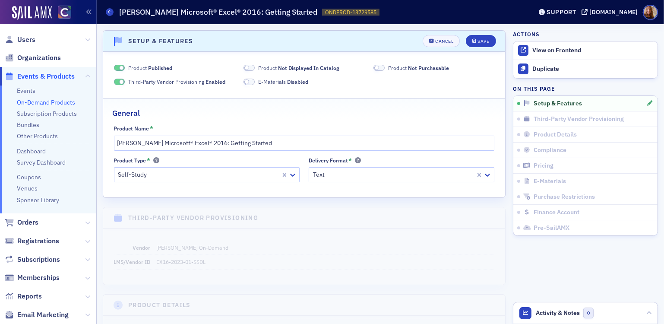
scroll to position [1, 0]
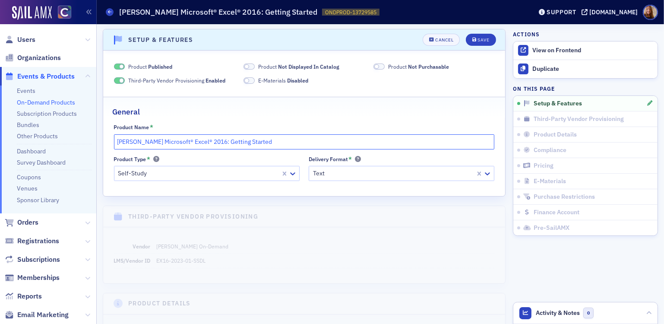
click at [118, 141] on input "[PERSON_NAME] Microsoft® Excel® 2016: Getting Started" at bounding box center [304, 141] width 381 height 15
paste input "REMOVED 9.2025"
type input "REMOVED 9.2025 [PERSON_NAME] Microsoft® Excel® 2016: Getting Started"
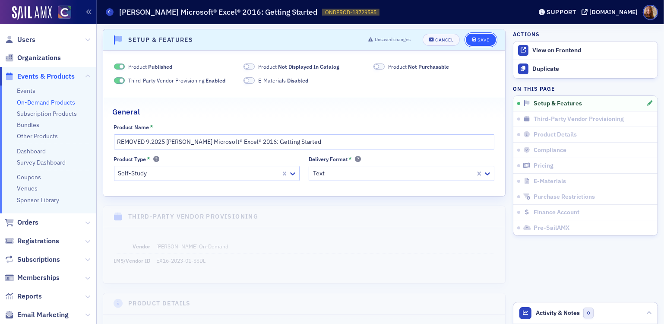
click at [480, 40] on div "Save" at bounding box center [484, 40] width 12 height 5
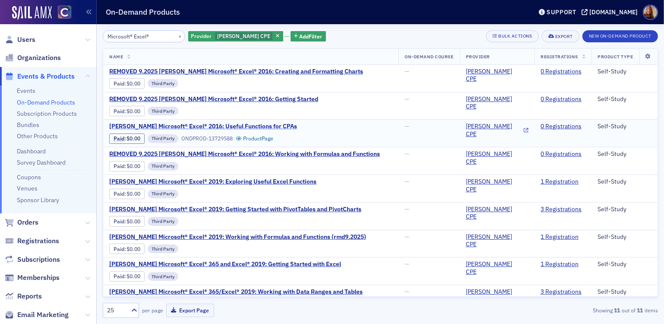
click at [165, 127] on span "[PERSON_NAME] Microsoft® Excel® 2016: Useful Functions for CPAs" at bounding box center [203, 127] width 188 height 8
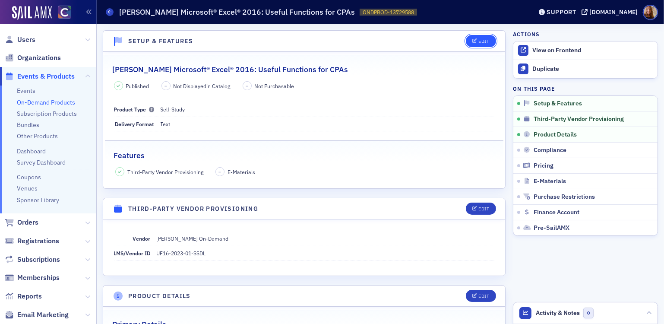
click at [466, 41] on button "Edit" at bounding box center [481, 41] width 30 height 12
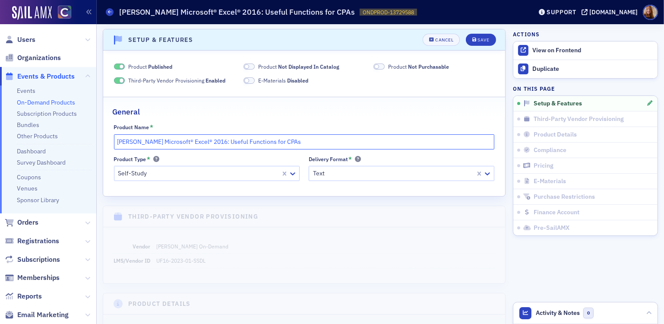
click at [119, 142] on input "[PERSON_NAME] Microsoft® Excel® 2016: Useful Functions for CPAs" at bounding box center [304, 141] width 381 height 15
paste input "REMOVED 9.2025"
type input "REMOVED 9.2025 [PERSON_NAME] Microsoft® Excel® 2016: Useful Functions for CPAs"
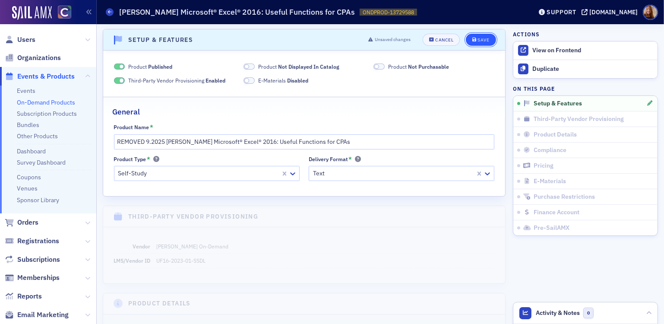
click at [473, 40] on icon "submit" at bounding box center [475, 40] width 4 height 5
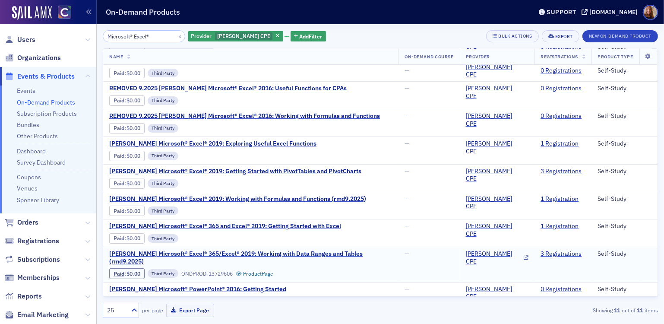
scroll to position [69, 0]
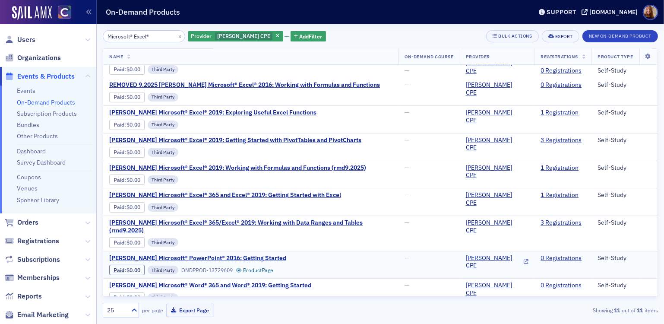
click at [200, 254] on span "[PERSON_NAME] Microsoft® PowerPoint® 2016: Getting Started" at bounding box center [197, 258] width 177 height 8
click at [243, 254] on span "[PERSON_NAME] Microsoft® PowerPoint® 2016: Getting Started" at bounding box center [197, 258] width 177 height 8
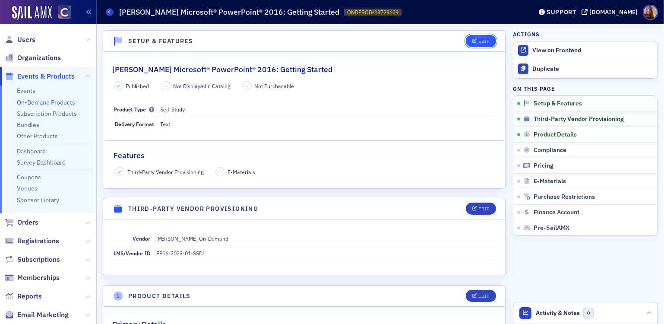
click at [484, 43] on button "Edit" at bounding box center [481, 41] width 30 height 12
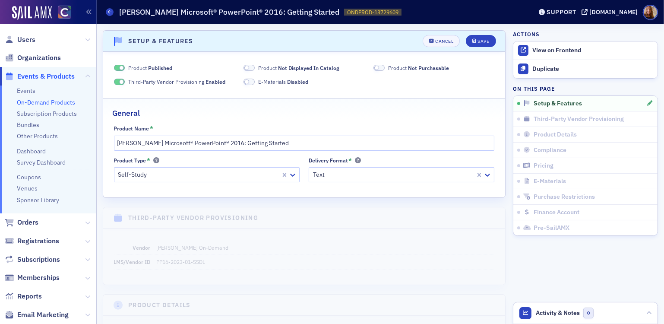
scroll to position [1, 0]
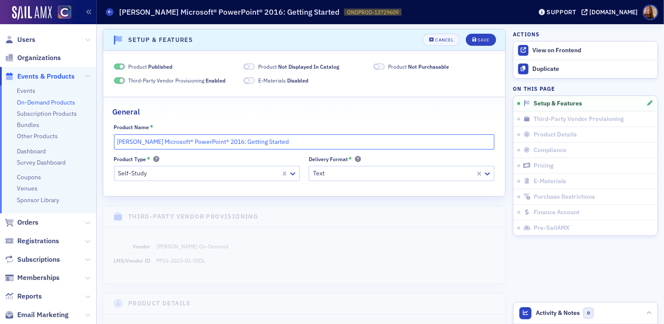
click at [116, 143] on input "[PERSON_NAME] Microsoft® PowerPoint® 2016: Getting Started" at bounding box center [304, 141] width 381 height 15
paste input "REMOVED 9.2025"
type input "REMOVED 9.2025 [PERSON_NAME] Microsoft® PowerPoint® 2016: Getting Started"
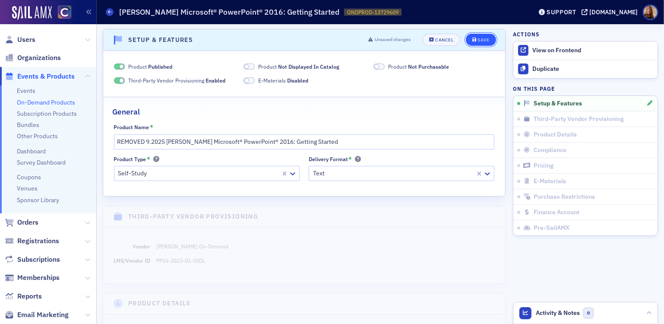
click at [481, 38] on div "Save" at bounding box center [484, 40] width 12 height 5
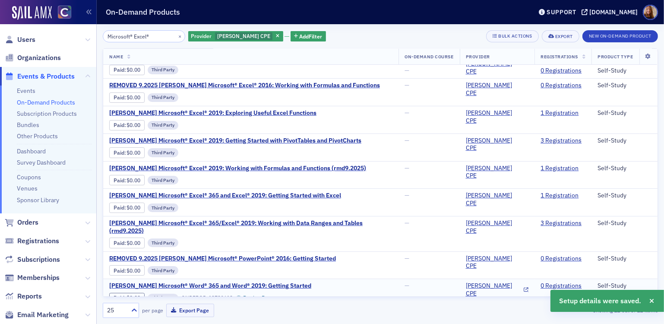
scroll to position [69, 0]
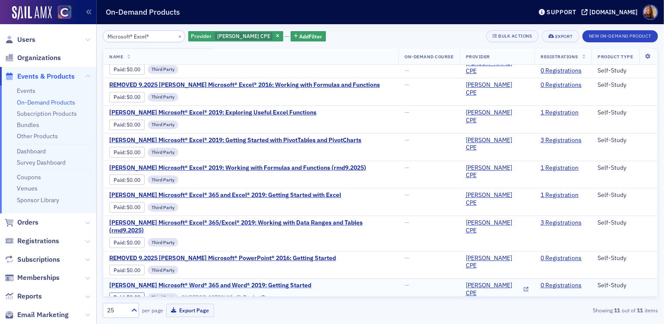
click at [225, 282] on span "[PERSON_NAME] Microsoft® Word® 365 and Word® 2019: Getting Started" at bounding box center [210, 286] width 202 height 8
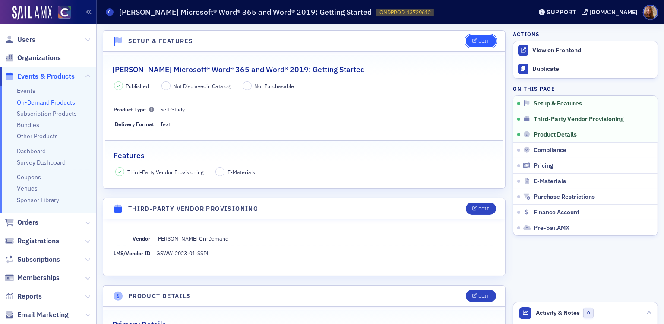
click at [481, 39] on div "Edit" at bounding box center [484, 41] width 11 height 5
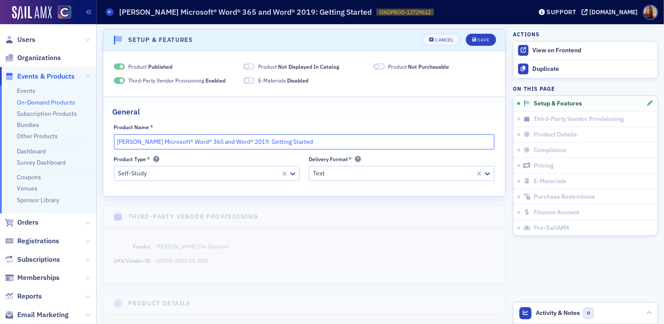
click at [118, 141] on input "[PERSON_NAME] Microsoft® Word® 365 and Word® 2019: Getting Started" at bounding box center [304, 141] width 381 height 15
paste input "REMOVED 9.2025"
type input "REMOVED 9.2025 [PERSON_NAME] Microsoft® Word® 365 and Word® 2019: Getting Start…"
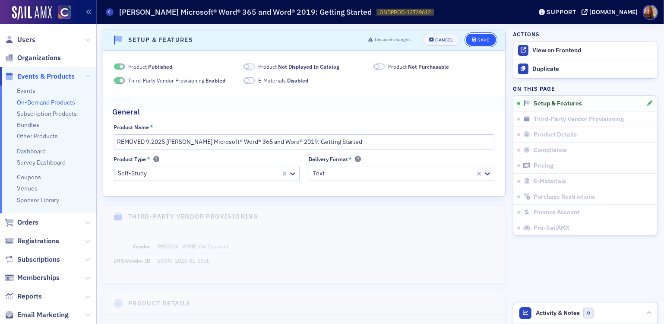
click at [484, 35] on button "Save" at bounding box center [481, 40] width 30 height 12
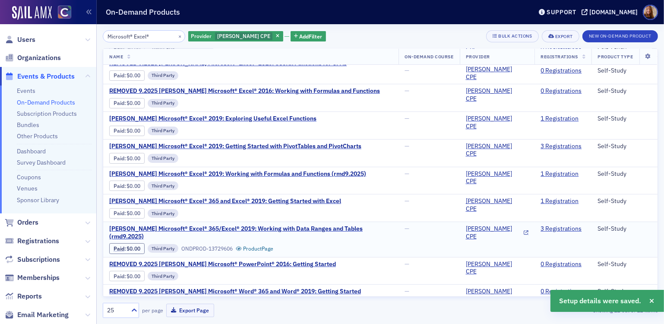
scroll to position [69, 0]
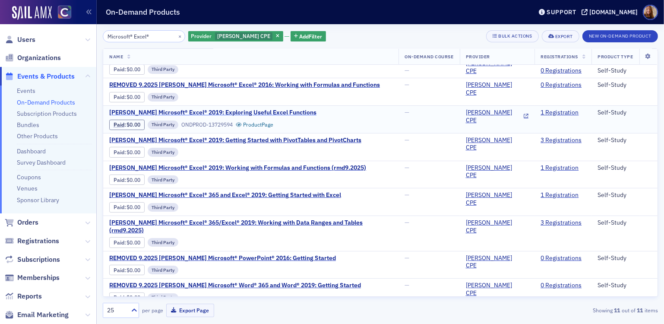
click at [280, 112] on span "[PERSON_NAME] Microsoft® Excel® 2019: Exploring Useful Excel Functions" at bounding box center [212, 113] width 207 height 8
click at [263, 111] on span "[PERSON_NAME] Microsoft® Excel® 2019: Exploring Useful Excel Functions" at bounding box center [212, 113] width 207 height 8
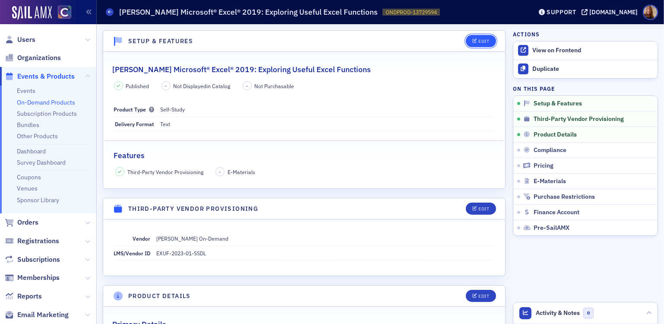
click at [479, 40] on div "Edit" at bounding box center [484, 41] width 11 height 5
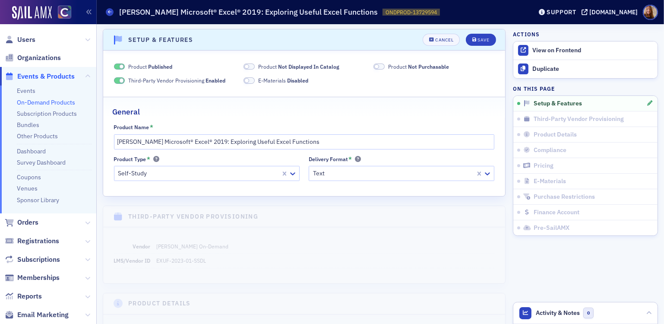
click at [373, 156] on div "Delivery Format *" at bounding box center [402, 160] width 186 height 8
click at [328, 135] on input "[PERSON_NAME] Microsoft® Excel® 2019: Exploring Useful Excel Functions" at bounding box center [304, 141] width 381 height 15
click at [322, 137] on input "[PERSON_NAME] Microsoft® Excel® 2019: Exploring Useful Excel Functions" at bounding box center [304, 141] width 381 height 15
paste input "(rmd9.2025)"
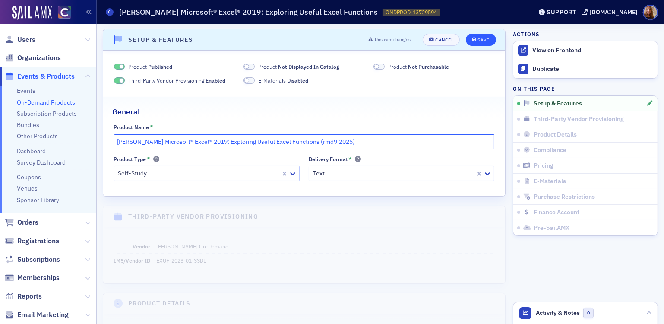
type input "[PERSON_NAME] Microsoft® Excel® 2019: Exploring Useful Excel Functions (rmd9.20…"
click at [476, 36] on button "Save" at bounding box center [481, 40] width 30 height 12
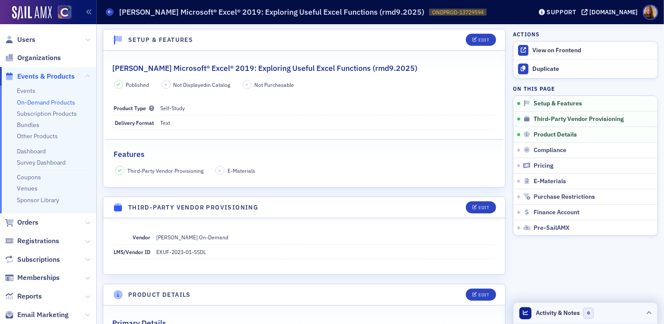
click at [611, 311] on header "Activity & Notes 0" at bounding box center [586, 313] width 144 height 22
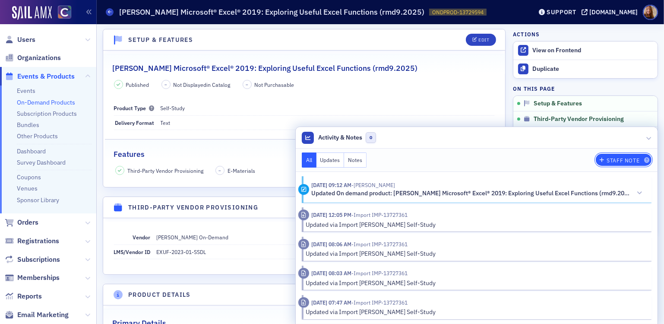
click at [616, 160] on div "Staff Note" at bounding box center [623, 160] width 33 height 5
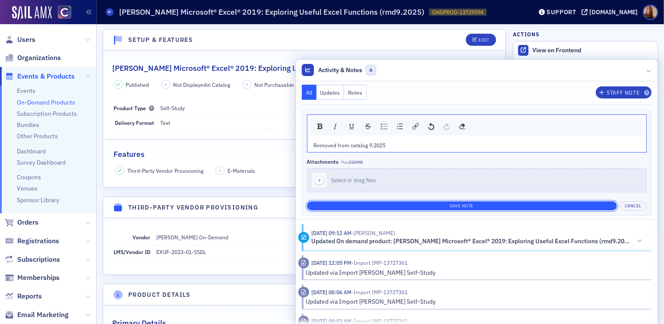
click at [533, 207] on button "Save Note" at bounding box center [462, 205] width 310 height 9
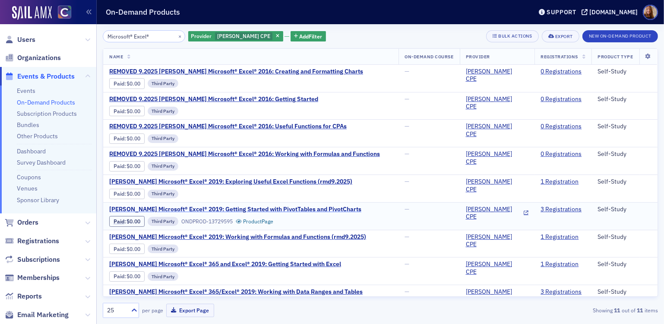
click at [310, 210] on span "[PERSON_NAME] Microsoft® Excel® 2019: Getting Started with PivotTables and Pivo…" at bounding box center [235, 210] width 252 height 8
click at [321, 206] on span "[PERSON_NAME] Microsoft® Excel® 2019: Getting Started with PivotTables and Pivo…" at bounding box center [235, 210] width 252 height 8
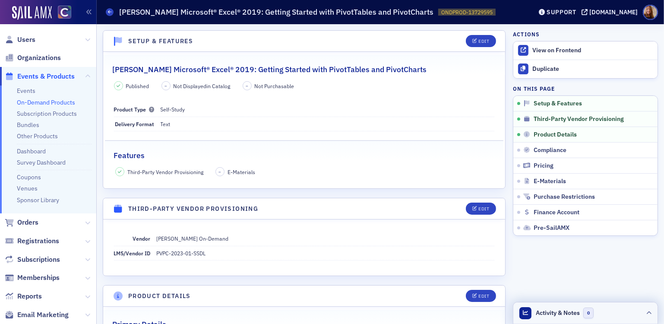
click at [600, 311] on header "Activity & Notes 0" at bounding box center [586, 313] width 144 height 22
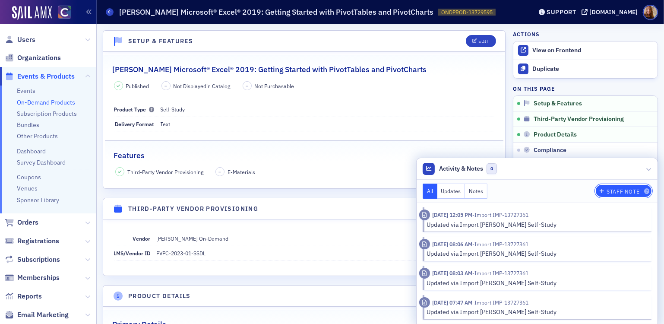
click at [623, 190] on div "Staff Note" at bounding box center [623, 191] width 33 height 5
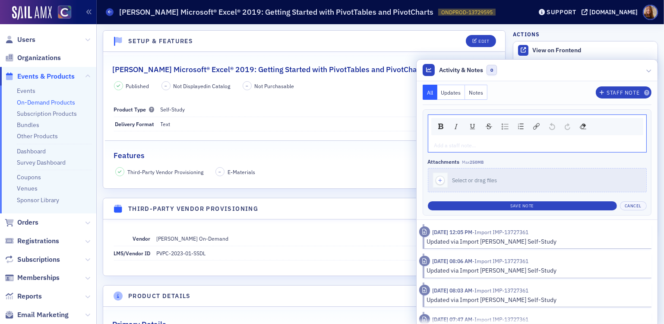
click at [457, 147] on div "rdw-editor" at bounding box center [538, 145] width 206 height 8
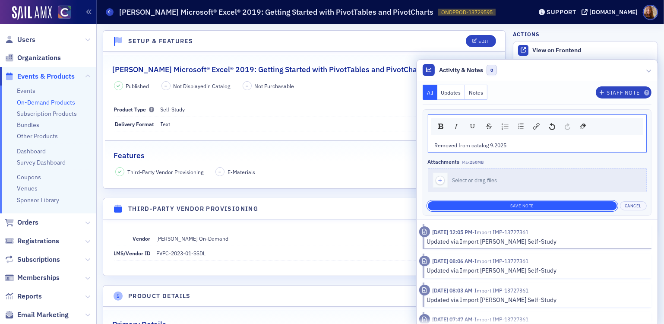
click at [512, 205] on button "Save Note" at bounding box center [522, 205] width 189 height 9
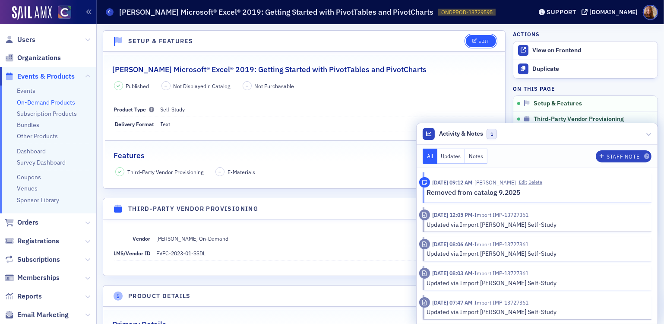
click at [472, 36] on button "Edit" at bounding box center [481, 41] width 30 height 12
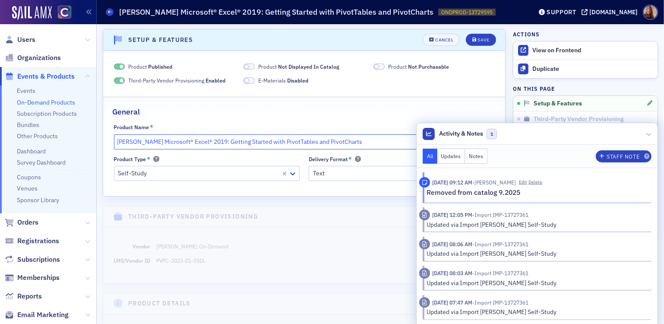
click at [349, 140] on input "[PERSON_NAME] Microsoft® Excel® 2019: Getting Started with PivotTables and Pivo…" at bounding box center [304, 141] width 381 height 15
paste input "(rmd9.2025)"
type input "[PERSON_NAME] Microsoft® Excel® 2019: Getting Started with PivotTables and Pivo…"
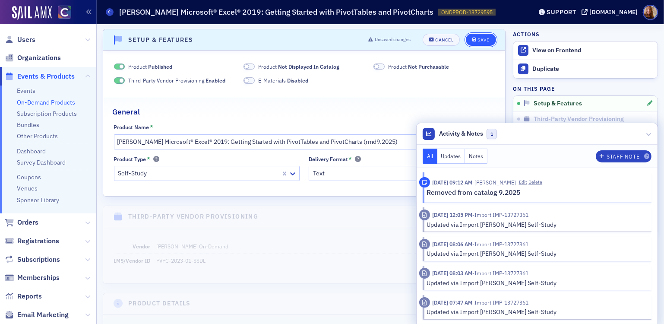
click at [478, 38] on div "Save" at bounding box center [484, 40] width 12 height 5
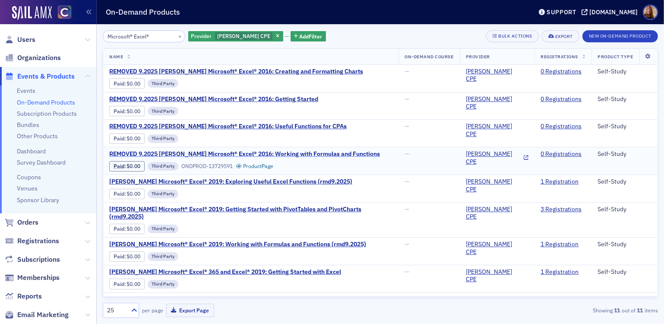
click at [291, 152] on span "REMOVED 9.2025 [PERSON_NAME] Microsoft® Excel® 2016: Working with Formulas and …" at bounding box center [244, 154] width 271 height 8
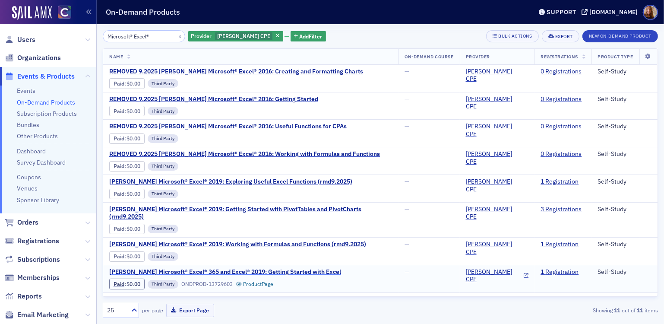
click at [276, 268] on span "[PERSON_NAME] Microsoft® Excel® 365 and Excel® 2019: Getting Started with Excel" at bounding box center [225, 272] width 232 height 8
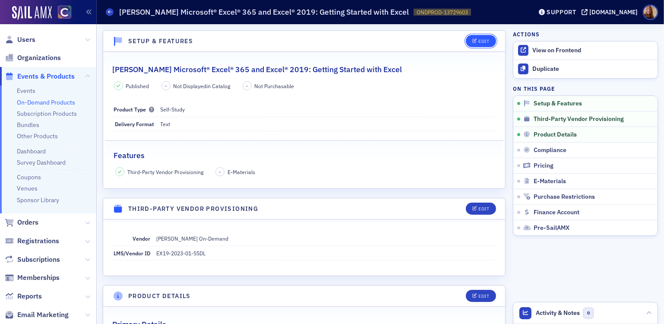
click at [479, 43] on div "Edit" at bounding box center [484, 41] width 11 height 5
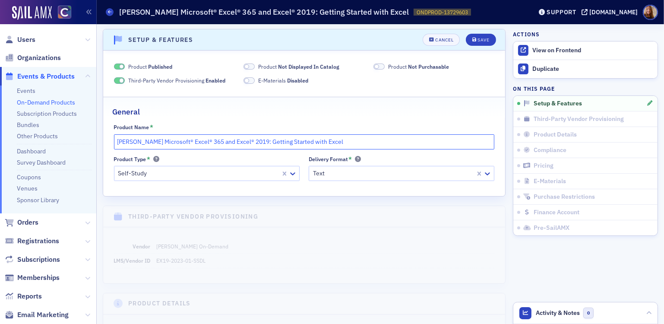
click at [346, 142] on input "[PERSON_NAME] Microsoft® Excel® 365 and Excel® 2019: Getting Started with Excel" at bounding box center [304, 141] width 381 height 15
paste input "(rmd9.2025)"
type input "[PERSON_NAME] Microsoft® Excel® 365 and Excel® 2019: Getting Started with Excel…"
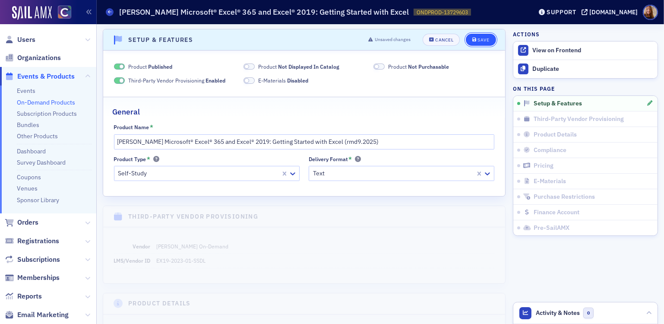
click at [478, 38] on div "Save" at bounding box center [484, 40] width 12 height 5
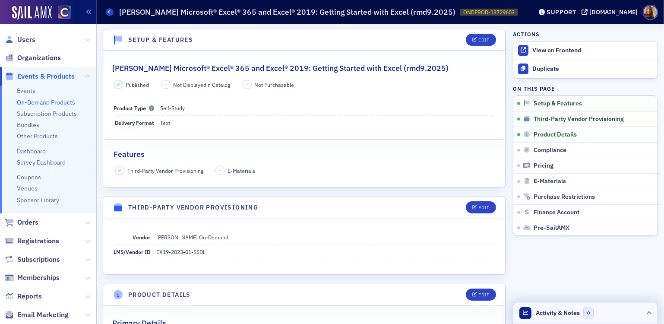
click at [615, 321] on header "Activity & Notes 0" at bounding box center [586, 313] width 144 height 22
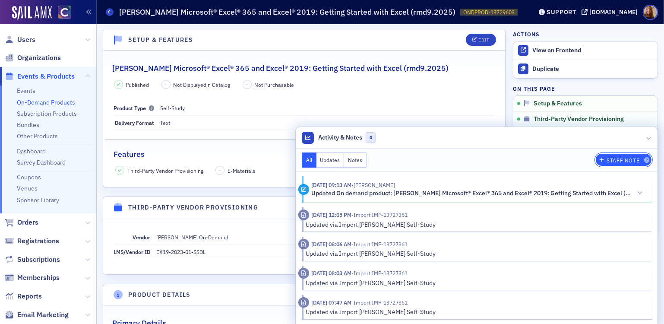
click at [621, 162] on div "Staff Note" at bounding box center [623, 160] width 33 height 5
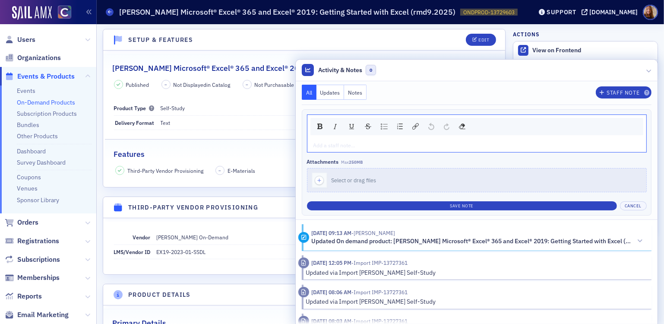
click at [318, 146] on div "rdw-editor" at bounding box center [477, 145] width 327 height 8
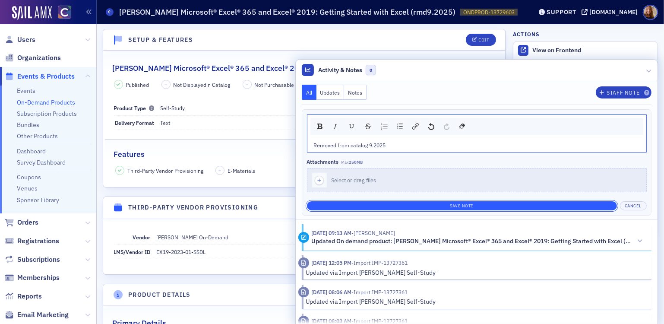
click at [413, 205] on button "Save Note" at bounding box center [462, 205] width 310 height 9
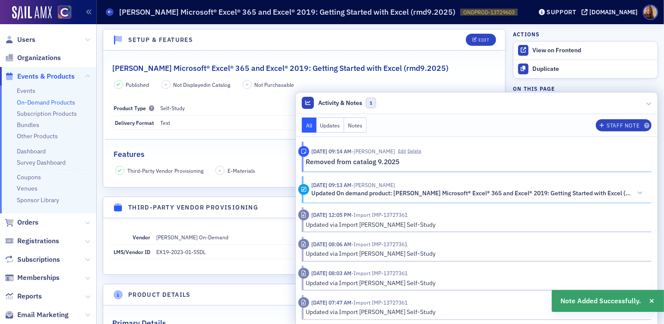
click at [352, 127] on button "Notes" at bounding box center [355, 125] width 22 height 15
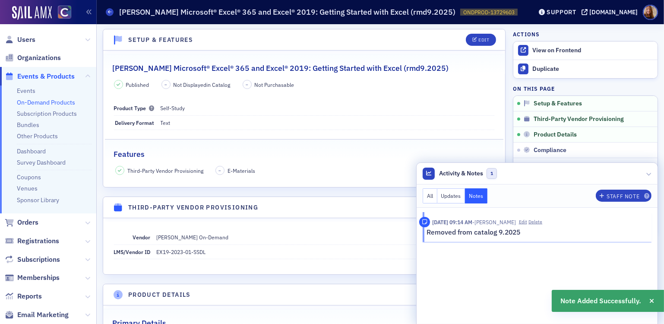
click at [423, 198] on button "All" at bounding box center [430, 195] width 15 height 15
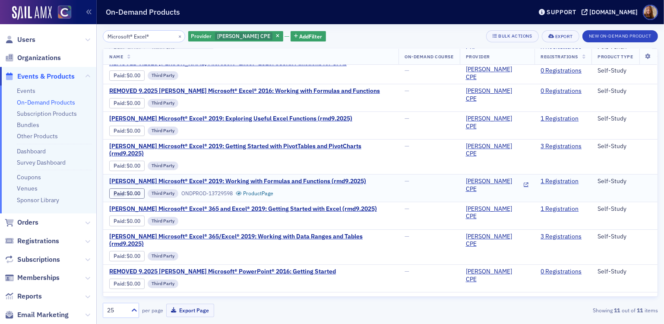
scroll to position [69, 0]
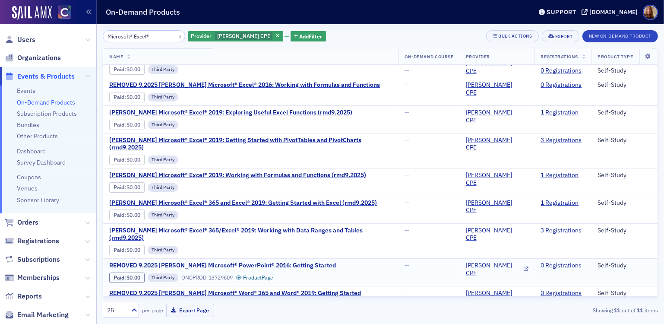
click at [267, 262] on span "REMOVED 9.2025 [PERSON_NAME] Microsoft® PowerPoint® 2016: Getting Started" at bounding box center [222, 266] width 227 height 8
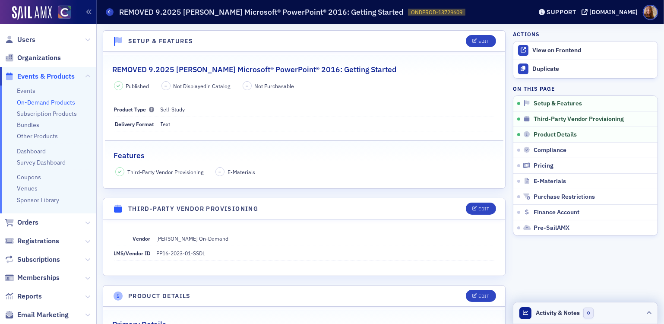
click at [606, 308] on header "Activity & Notes 0" at bounding box center [586, 313] width 144 height 22
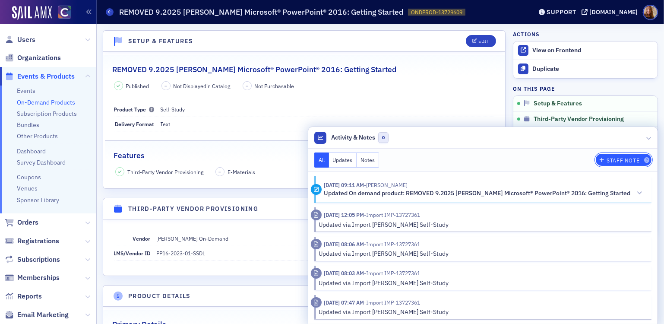
click at [626, 162] on div "Staff Note" at bounding box center [623, 160] width 33 height 5
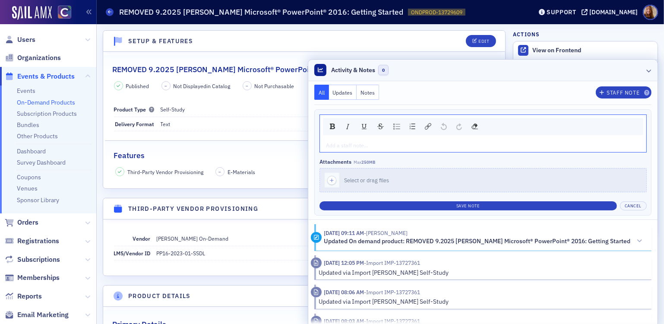
click at [553, 68] on header "Activity & Notes 0" at bounding box center [482, 71] width 349 height 22
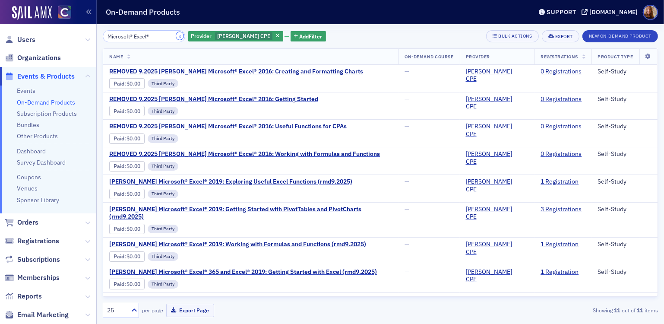
click at [176, 34] on button "×" at bounding box center [180, 36] width 8 height 8
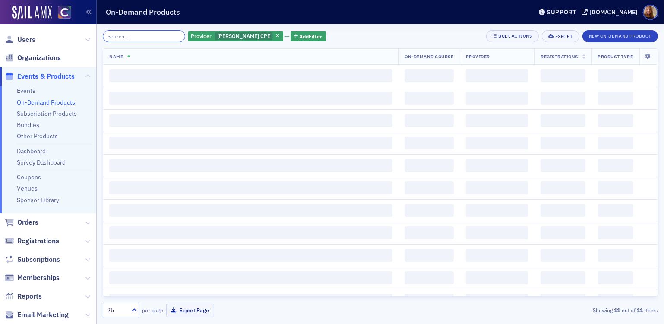
click at [139, 34] on input "search" at bounding box center [144, 36] width 83 height 12
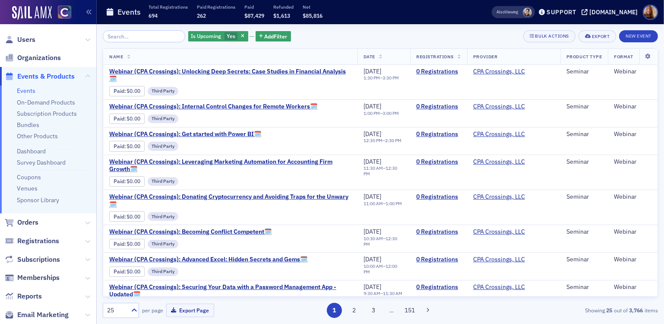
click at [127, 36] on input "search" at bounding box center [144, 36] width 83 height 12
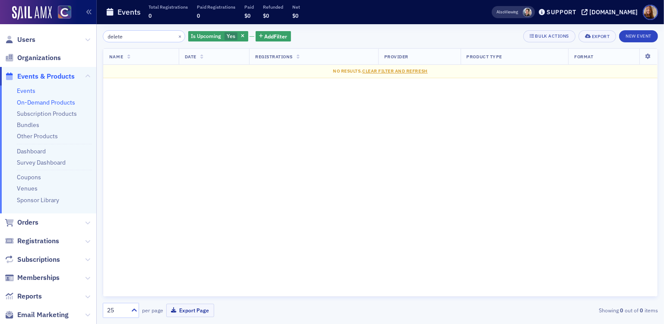
type input "delete"
click at [35, 102] on link "On-Demand Products" at bounding box center [46, 102] width 58 height 8
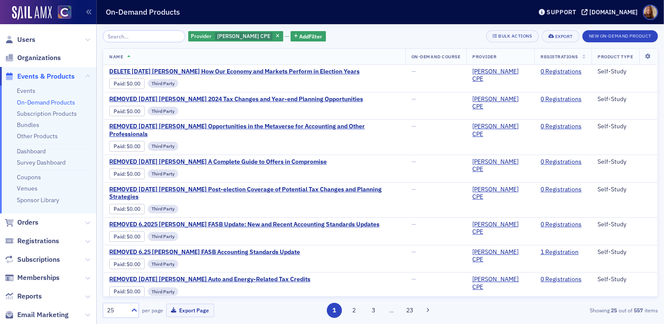
click at [116, 38] on input "search" at bounding box center [144, 36] width 83 height 12
click at [291, 73] on span "DELETE [DATE] [PERSON_NAME] How Our Economy and Markets Perform in Election Yea…" at bounding box center [234, 72] width 251 height 8
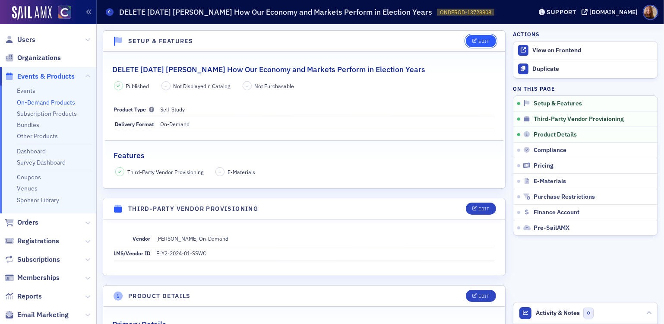
click at [477, 45] on button "Edit" at bounding box center [481, 41] width 30 height 12
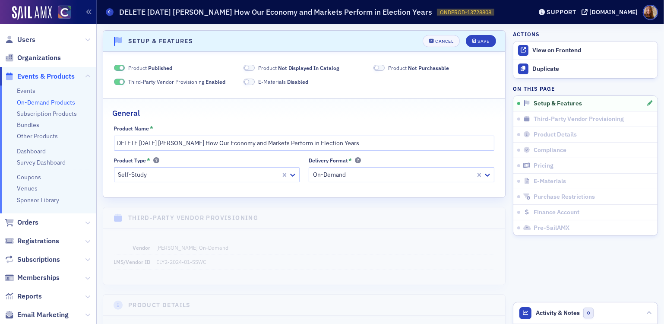
scroll to position [1, 0]
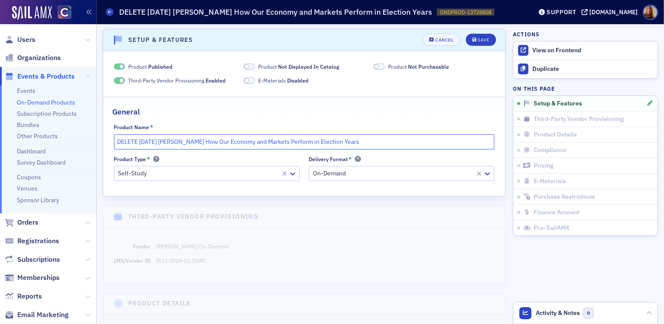
click at [128, 143] on input "DELETE [DATE] [PERSON_NAME] How Our Economy and Markets Perform in Election Yea…" at bounding box center [304, 141] width 381 height 15
type input "REMOVED [DATE] [PERSON_NAME] How Our Economy and Markets Perform in Election Ye…"
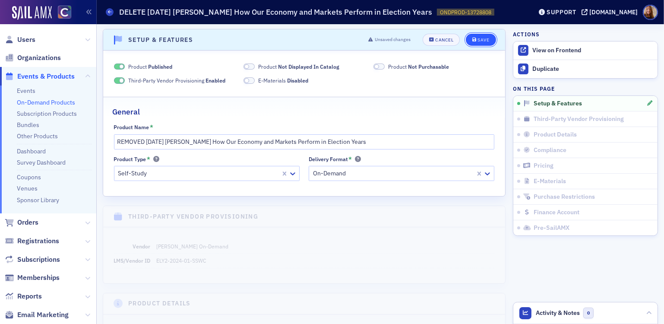
click at [478, 41] on div "Save" at bounding box center [484, 40] width 12 height 5
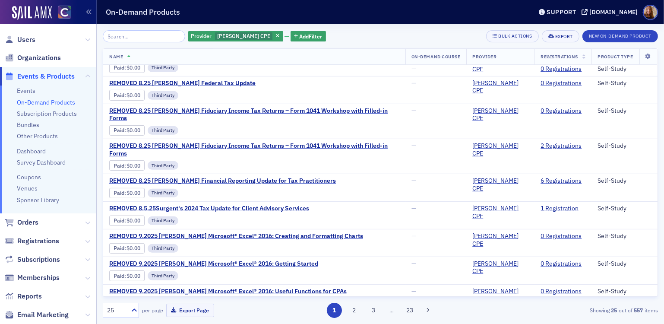
scroll to position [461, 0]
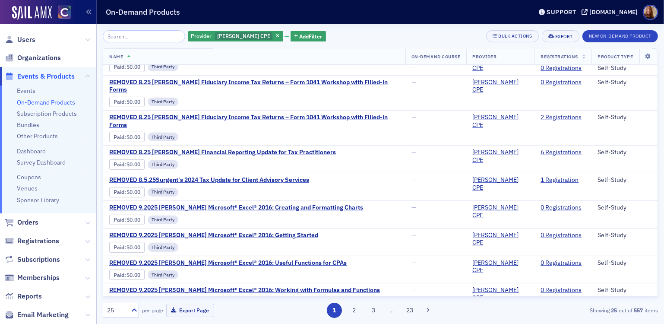
click at [133, 40] on input "search" at bounding box center [144, 36] width 83 height 12
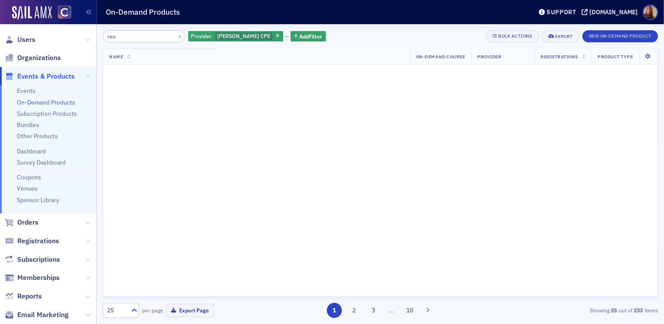
scroll to position [461, 0]
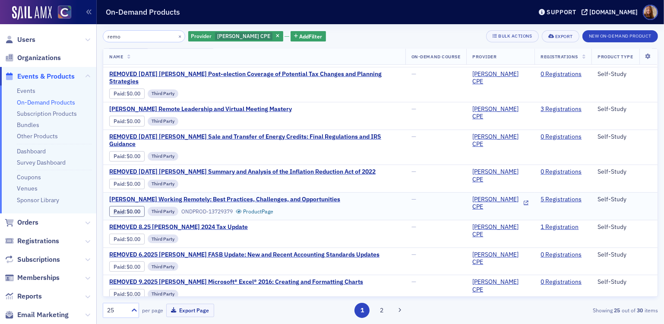
scroll to position [396, 0]
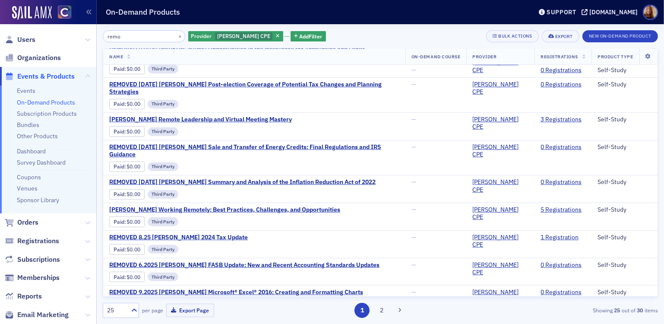
click at [139, 38] on input "remo" at bounding box center [144, 36] width 83 height 12
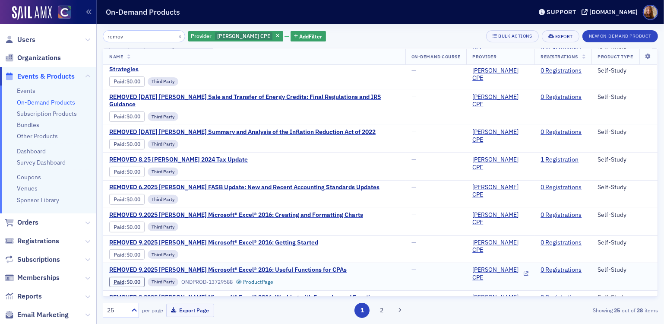
scroll to position [461, 0]
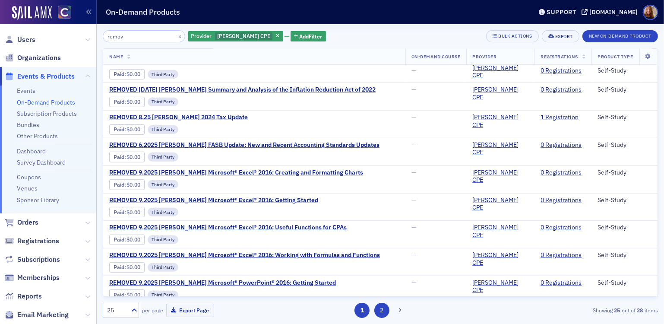
type input "remov"
click at [381, 311] on button "2" at bounding box center [382, 310] width 15 height 15
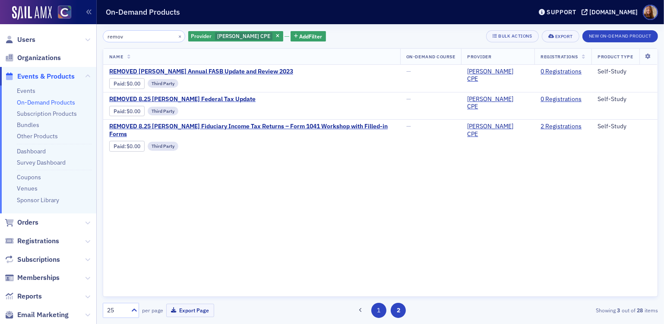
click at [380, 308] on button "1" at bounding box center [379, 310] width 15 height 15
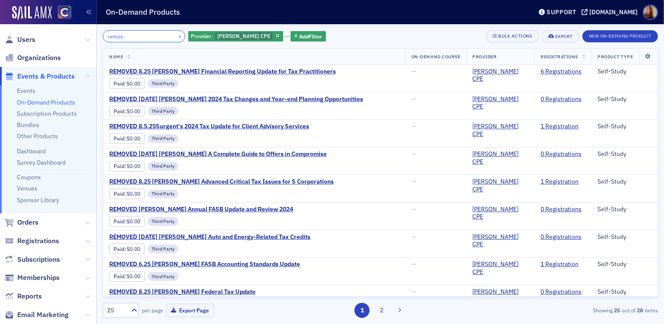
click at [126, 34] on input "remov" at bounding box center [144, 36] width 83 height 12
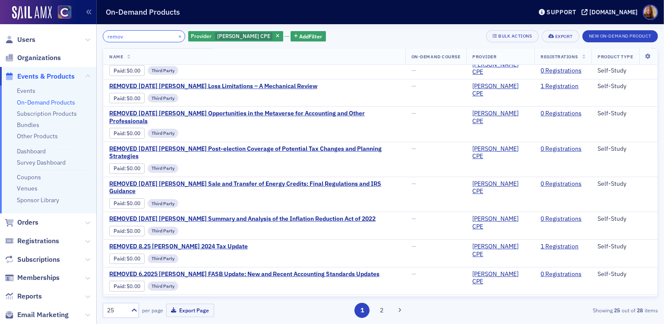
scroll to position [354, 0]
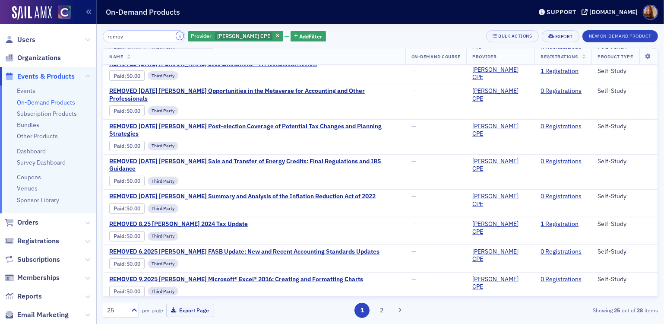
click at [176, 35] on button "×" at bounding box center [180, 36] width 8 height 8
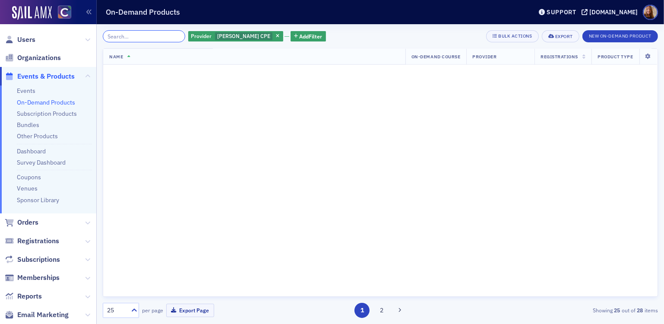
click at [128, 39] on input "search" at bounding box center [144, 36] width 83 height 12
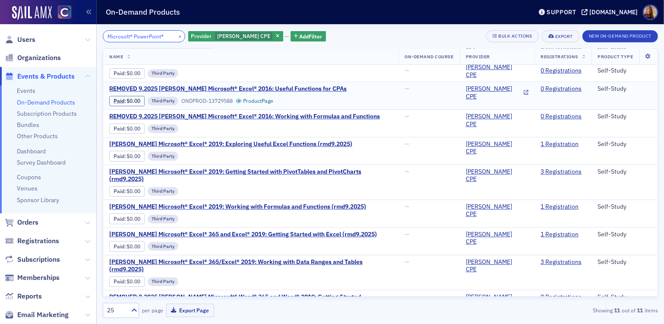
scroll to position [69, 0]
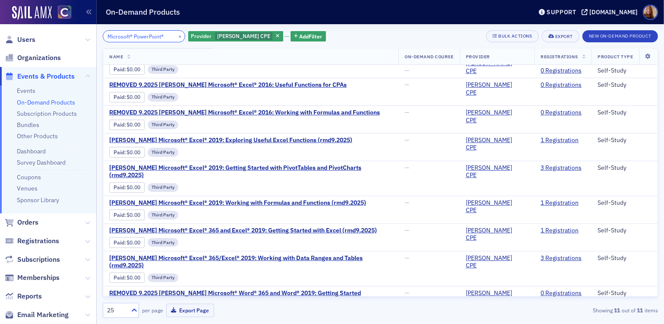
type input "Microsoft® PowerPoint®"
click at [176, 36] on button "×" at bounding box center [180, 36] width 8 height 8
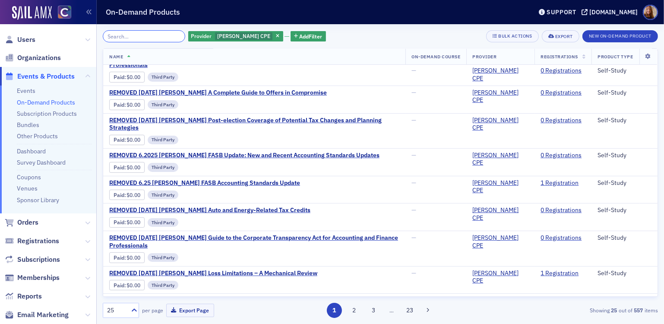
click at [133, 38] on input "search" at bounding box center [144, 36] width 83 height 12
paste input "Microsoft® PowerPoint® 365/PowerPoint 2019: Getting Started With PowerPoint"
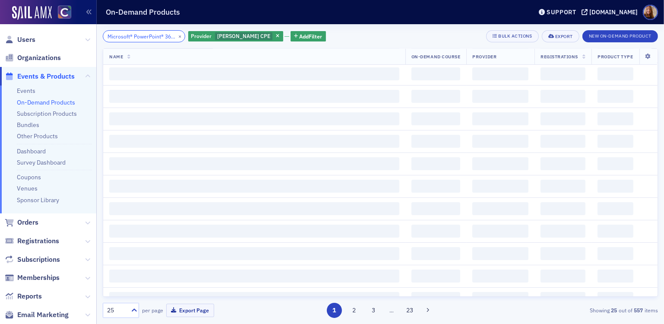
scroll to position [0, 133]
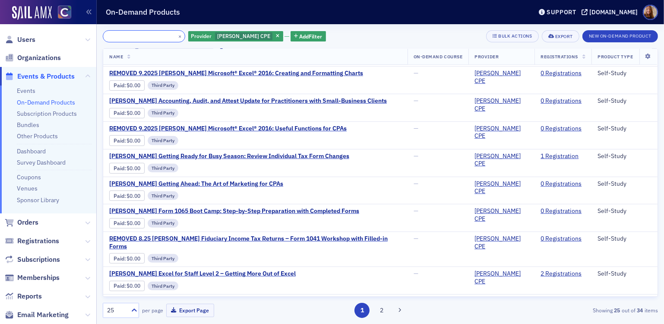
scroll to position [461, 0]
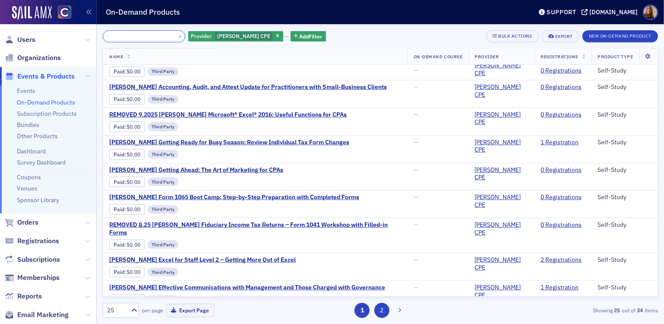
type input "Microsoft® PowerPoint® 365/PowerPoint 2019: Getting Started With PowerPoint"
click at [385, 308] on button "2" at bounding box center [382, 310] width 15 height 15
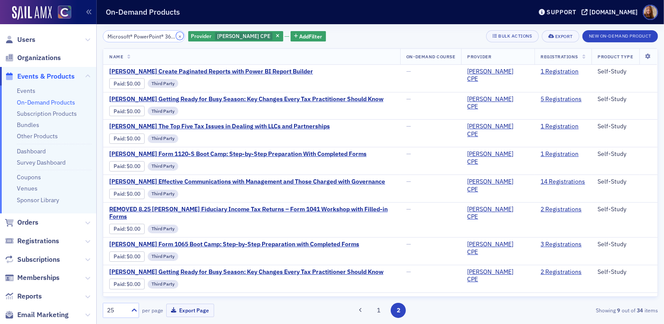
click at [176, 35] on button "×" at bounding box center [180, 36] width 8 height 8
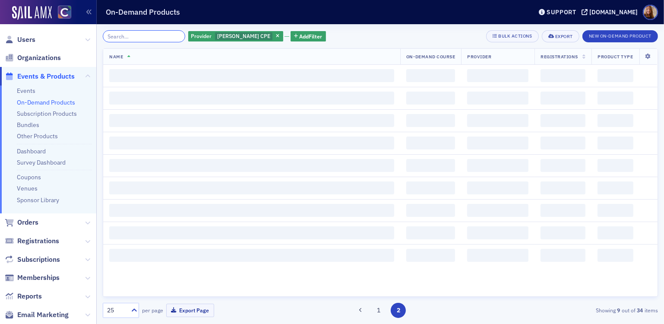
click at [135, 40] on input "search" at bounding box center [144, 36] width 83 height 12
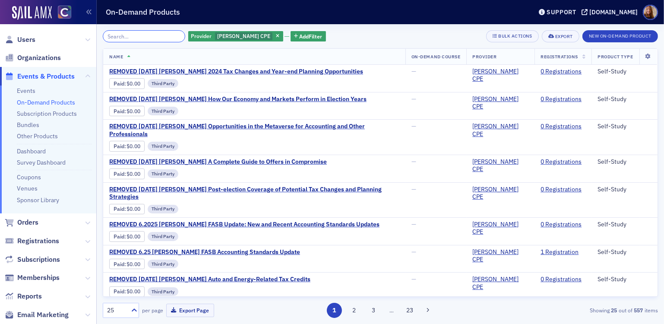
paste input "365/PowerPoint 2019"
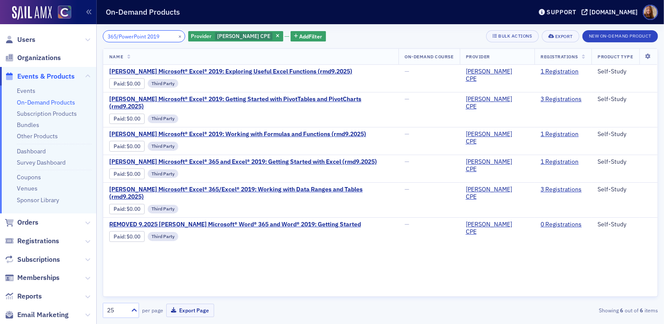
type input "365/PowerPoint 2019"
click at [176, 35] on button "×" at bounding box center [180, 36] width 8 height 8
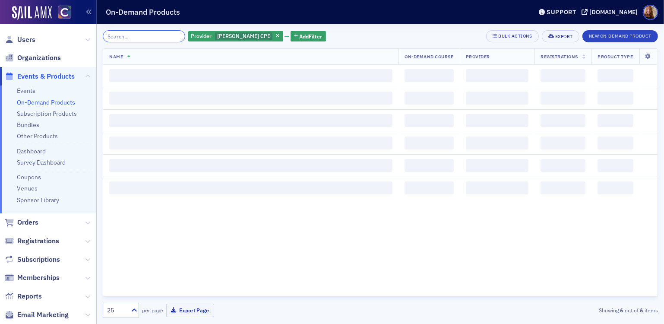
click at [131, 36] on input "search" at bounding box center [144, 36] width 83 height 12
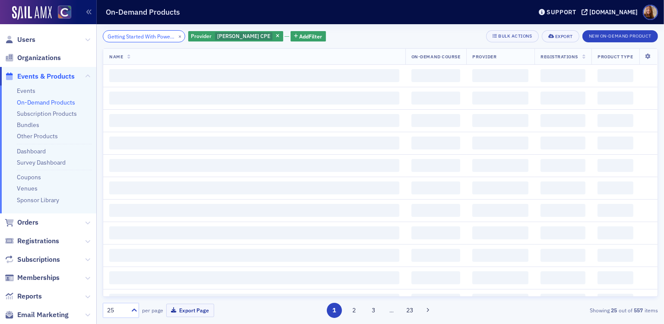
scroll to position [0, 19]
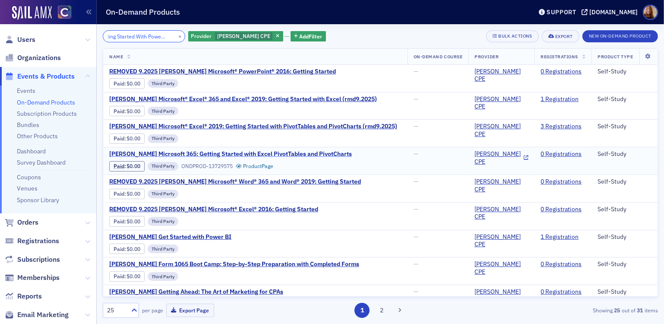
type input "Getting Started With PowerPoint"
click at [272, 153] on span "[PERSON_NAME] Microsoft 365: Getting Started with Excel PivotTables and PivotCh…" at bounding box center [230, 154] width 243 height 8
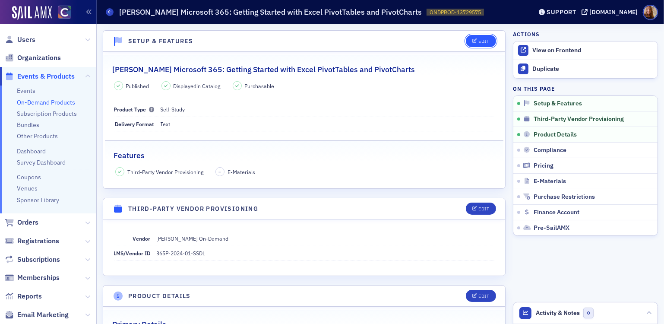
click at [473, 42] on icon "button" at bounding box center [475, 41] width 5 height 5
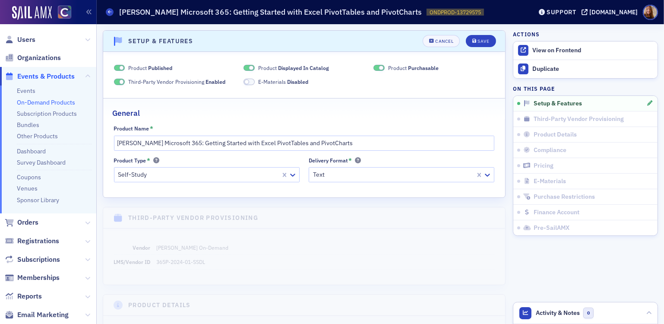
scroll to position [1, 0]
click at [297, 65] on span "Displayed In Catalog" at bounding box center [303, 66] width 51 height 7
click at [409, 68] on span "Purchasable" at bounding box center [423, 66] width 31 height 7
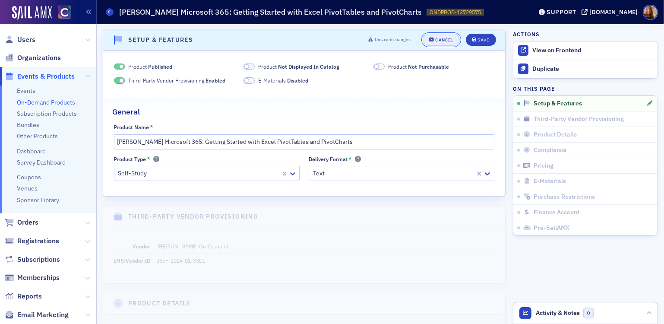
click at [439, 38] on div "Cancel" at bounding box center [444, 40] width 18 height 5
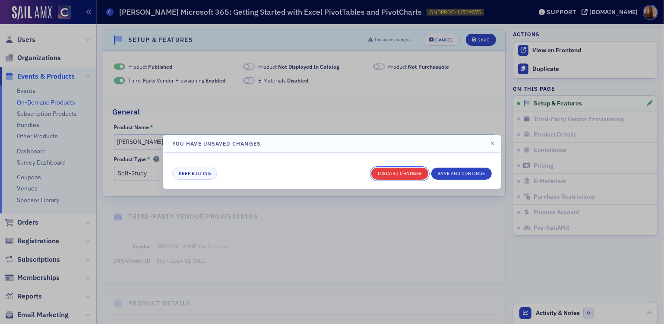
click at [398, 172] on button "Discard changes" at bounding box center [400, 174] width 57 height 12
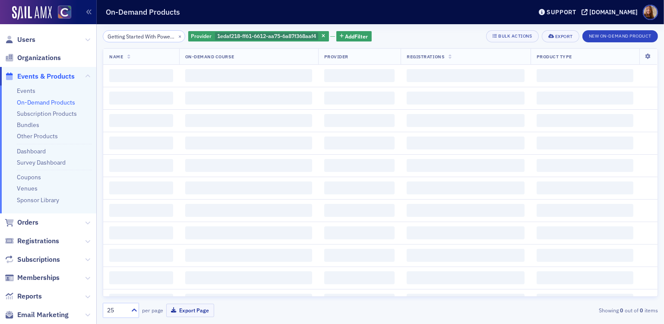
scroll to position [0, 19]
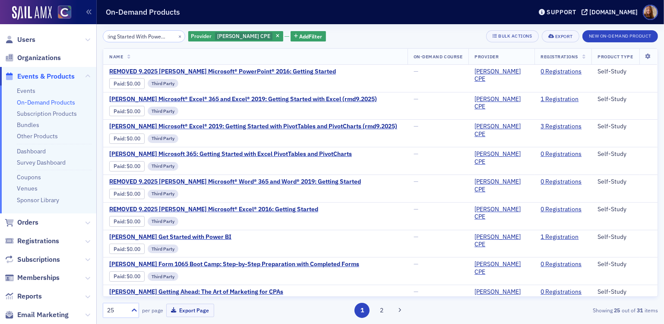
click at [133, 34] on input "Getting Started With PowerPoint" at bounding box center [144, 36] width 83 height 12
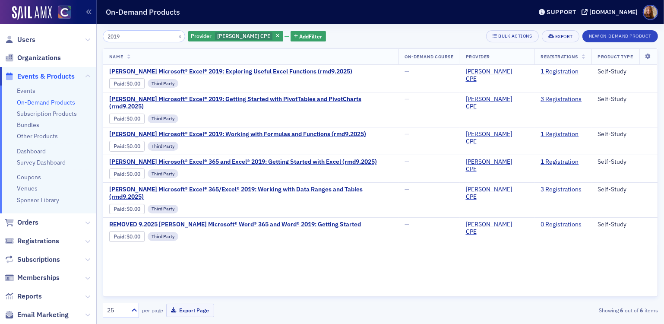
click at [116, 38] on input "2019" at bounding box center [144, 36] width 83 height 12
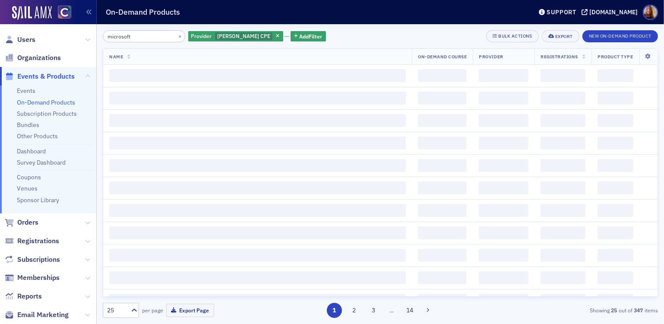
type input "microsoft"
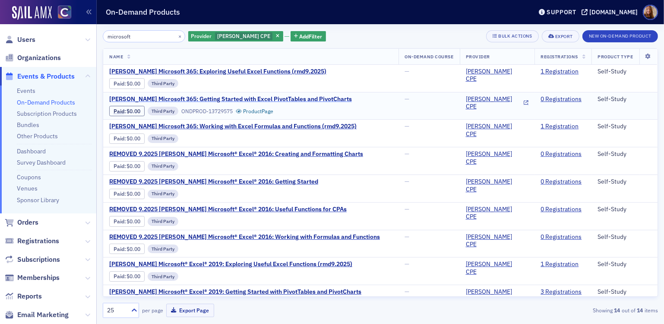
click at [263, 99] on span "[PERSON_NAME] Microsoft 365: Getting Started with Excel PivotTables and PivotCh…" at bounding box center [230, 99] width 243 height 8
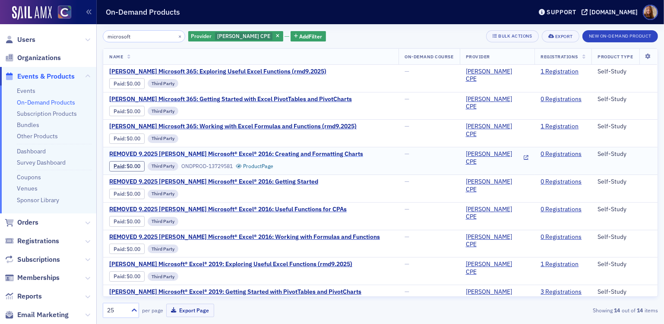
click at [270, 155] on span "REMOVED 9.2025 [PERSON_NAME] Microsoft® Excel® 2016: Creating and Formatting Ch…" at bounding box center [236, 154] width 254 height 8
click at [375, 41] on div "microsoft × Provider [PERSON_NAME] CPE Add Filter Bulk Actions Export New On-De…" at bounding box center [381, 36] width 556 height 12
click at [384, 39] on div "microsoft × Provider [PERSON_NAME] CPE Add Filter Bulk Actions Export New On-De…" at bounding box center [381, 36] width 556 height 12
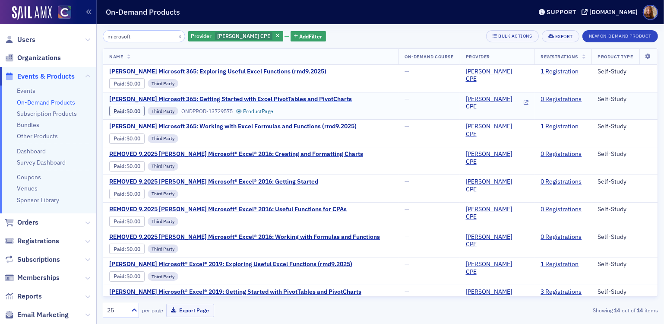
click at [280, 99] on span "[PERSON_NAME] Microsoft 365: Getting Started with Excel PivotTables and PivotCh…" at bounding box center [230, 99] width 243 height 8
click at [251, 99] on span "[PERSON_NAME] Microsoft 365: Getting Started with Excel PivotTables and PivotCh…" at bounding box center [230, 99] width 243 height 8
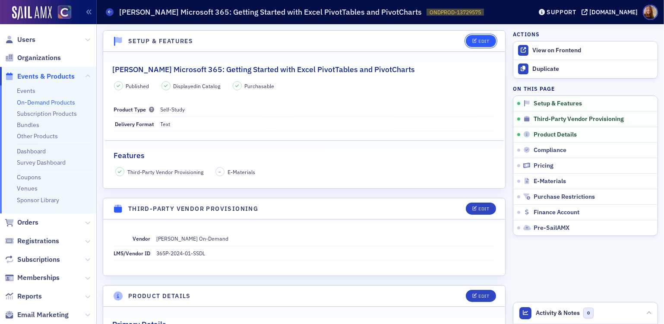
click at [479, 39] on div "Edit" at bounding box center [484, 41] width 11 height 5
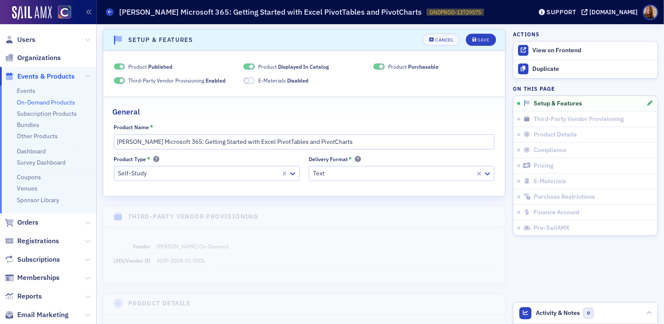
click at [249, 66] on span at bounding box center [251, 66] width 5 height 5
click at [379, 65] on span at bounding box center [381, 66] width 5 height 5
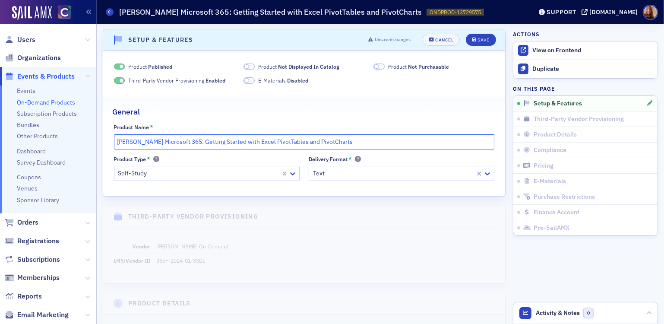
click at [118, 143] on input "[PERSON_NAME] Microsoft 365: Getting Started with Excel PivotTables and PivotCh…" at bounding box center [304, 141] width 381 height 15
type input "REMOVED 9.2025 [PERSON_NAME] Microsoft 365: Getting Started with Excel PivotTab…"
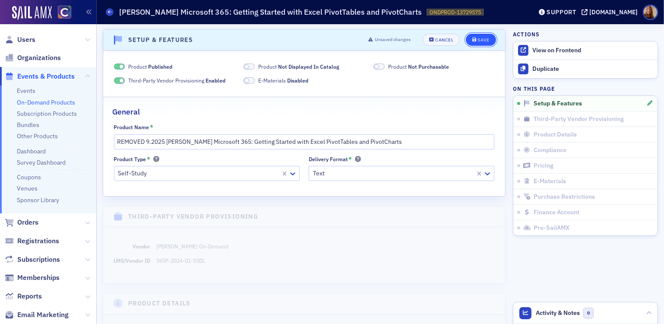
click at [483, 37] on button "Save" at bounding box center [481, 40] width 30 height 12
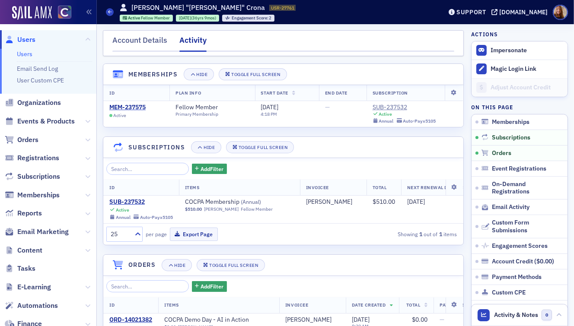
scroll to position [128, 0]
